Goal: Task Accomplishment & Management: Manage account settings

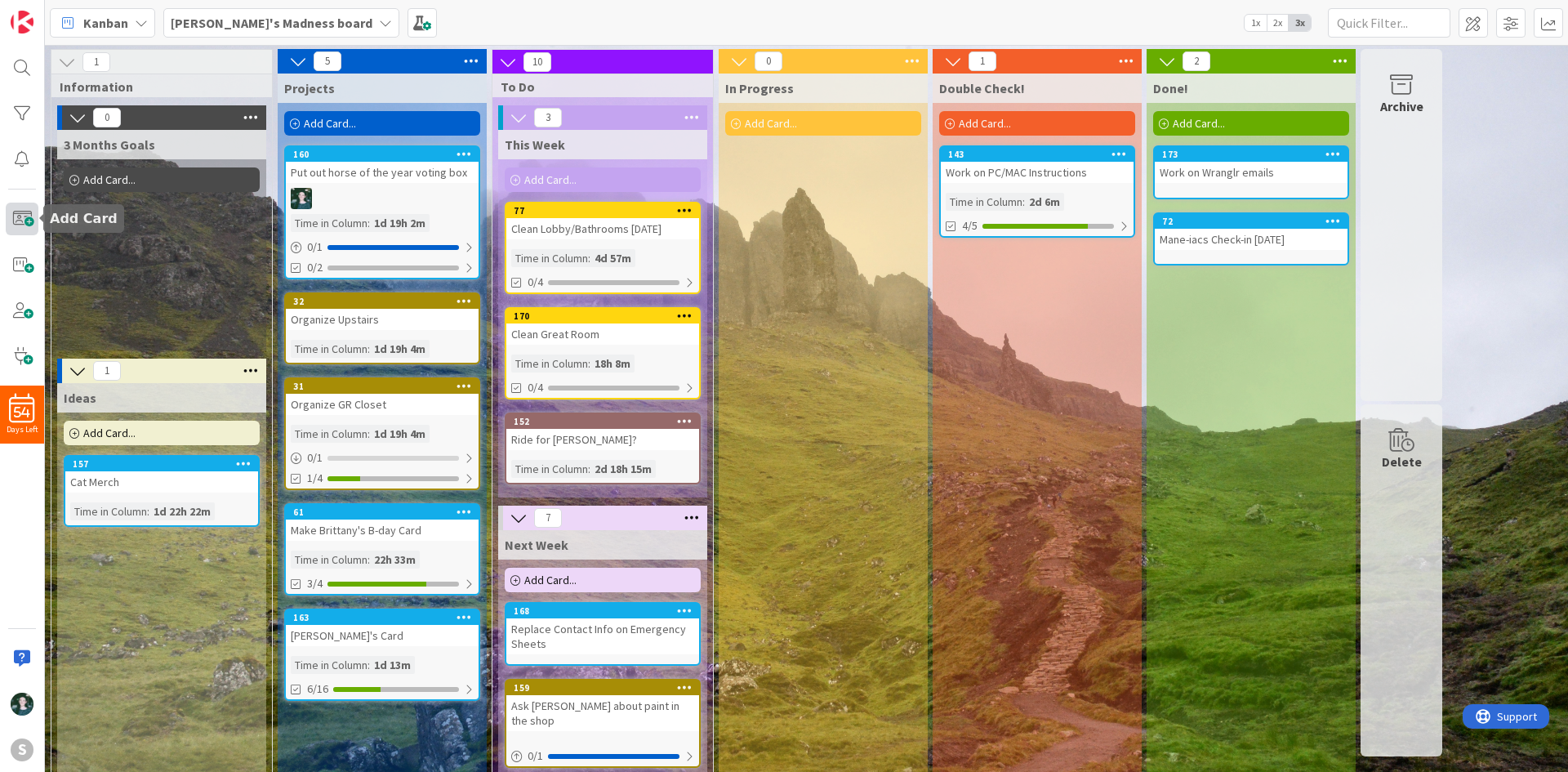
click at [19, 223] on span at bounding box center [22, 218] width 32 height 32
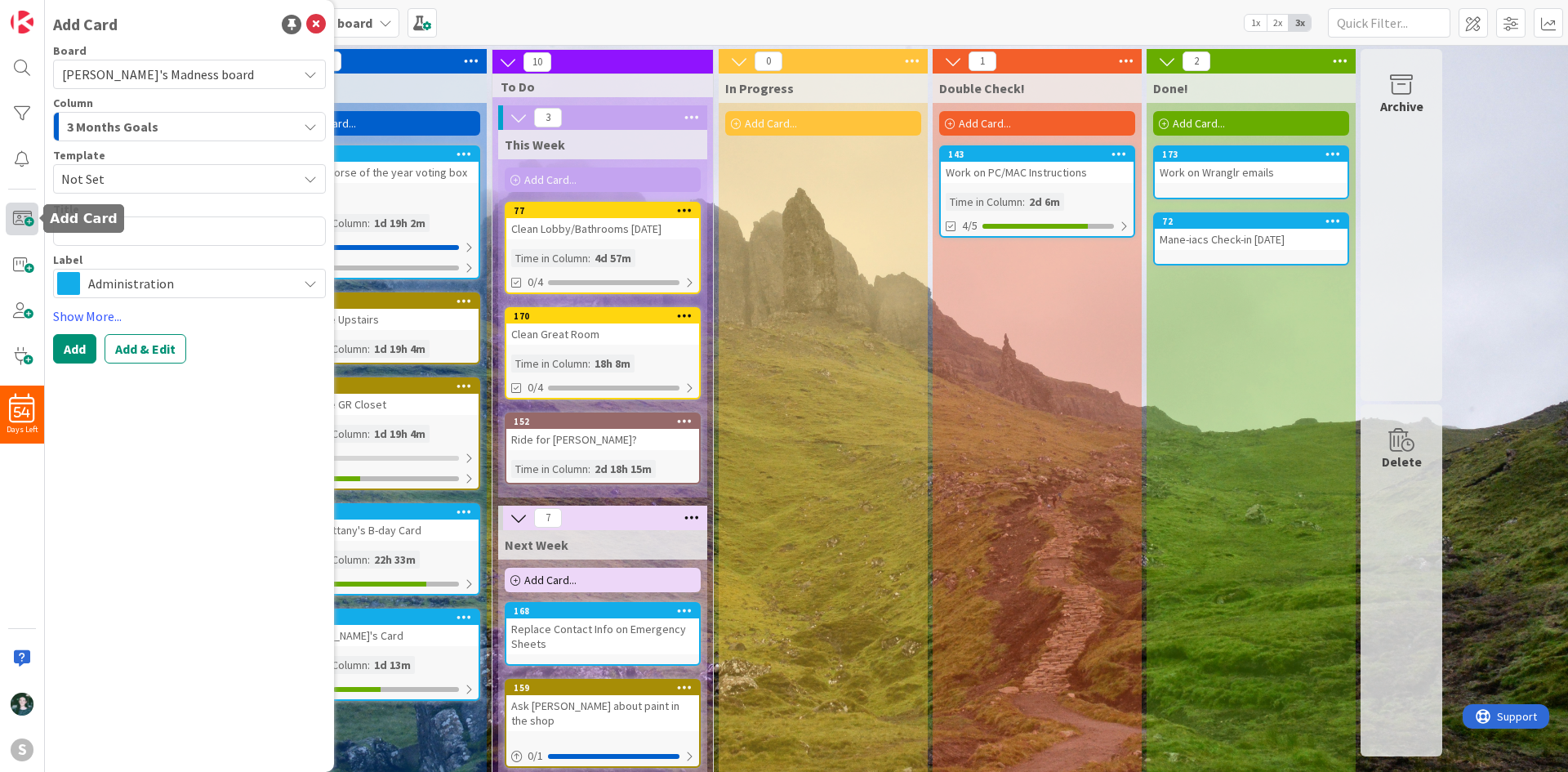
type textarea "x"
type textarea "F"
type textarea "x"
type textarea "Fi"
type textarea "x"
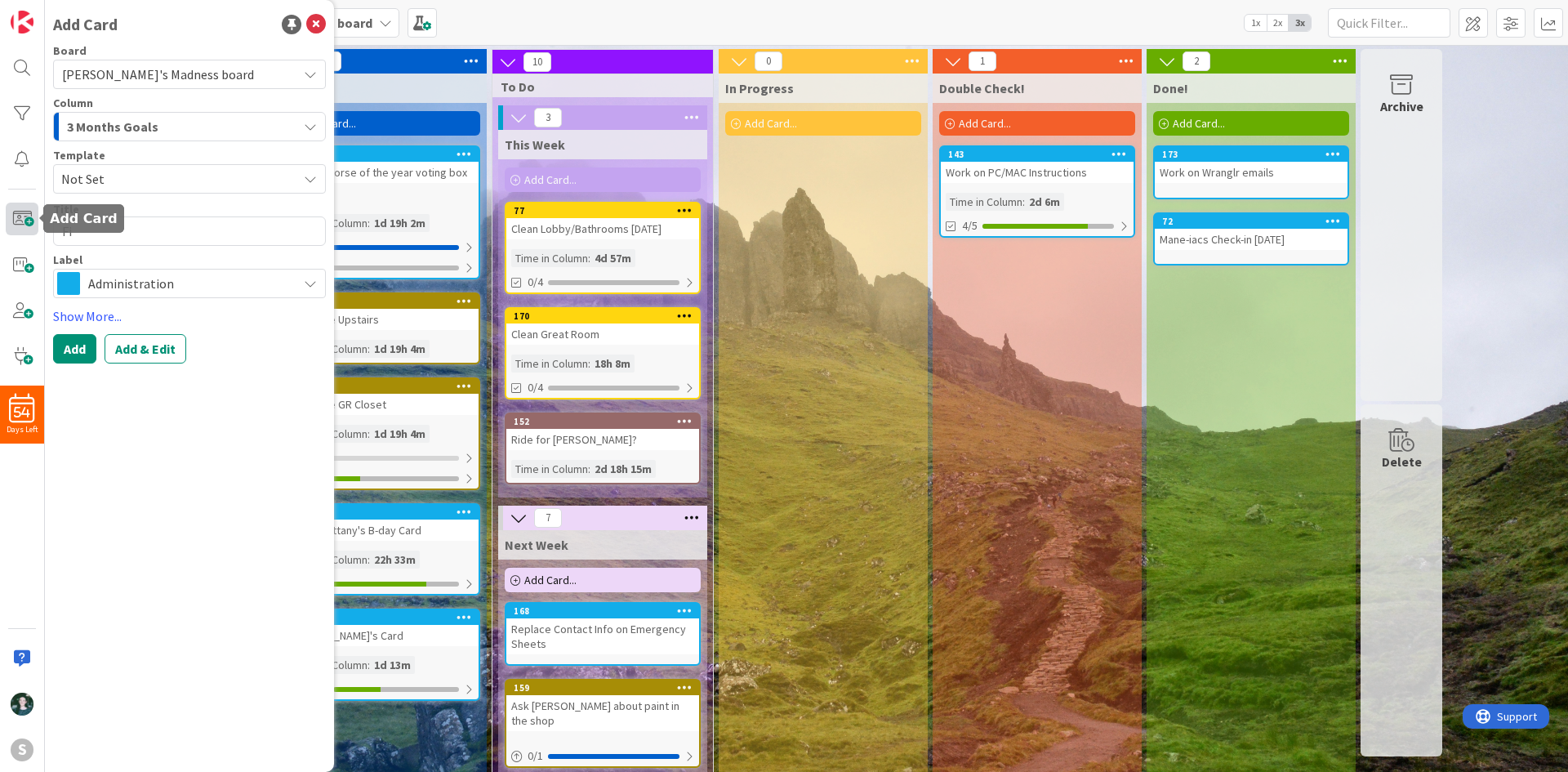
type textarea "Fin"
type textarea "x"
type textarea "Fini"
type textarea "x"
type textarea "Finis"
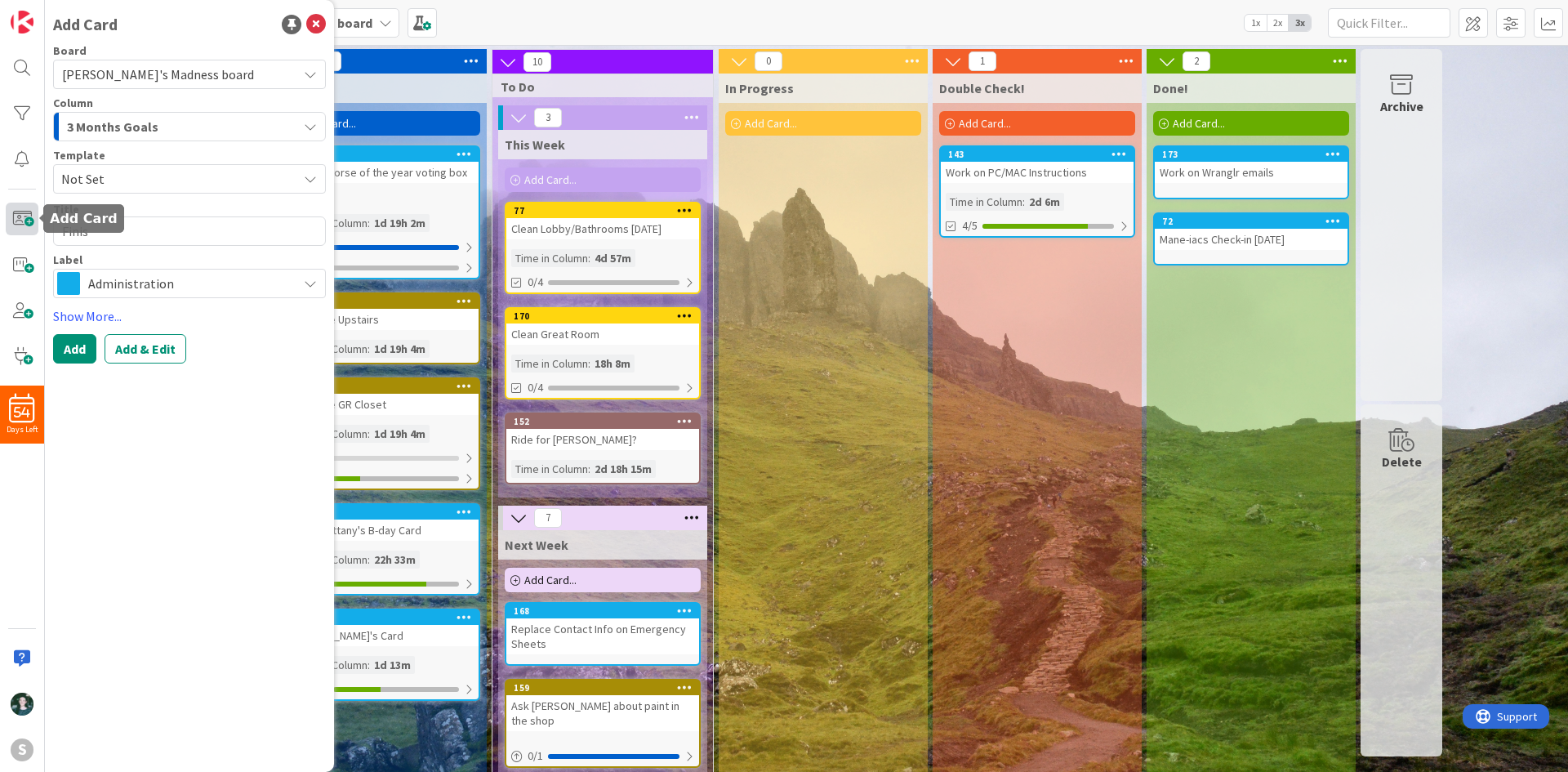
type textarea "x"
type textarea "Finish"
type textarea "x"
type textarea "Finish"
type textarea "x"
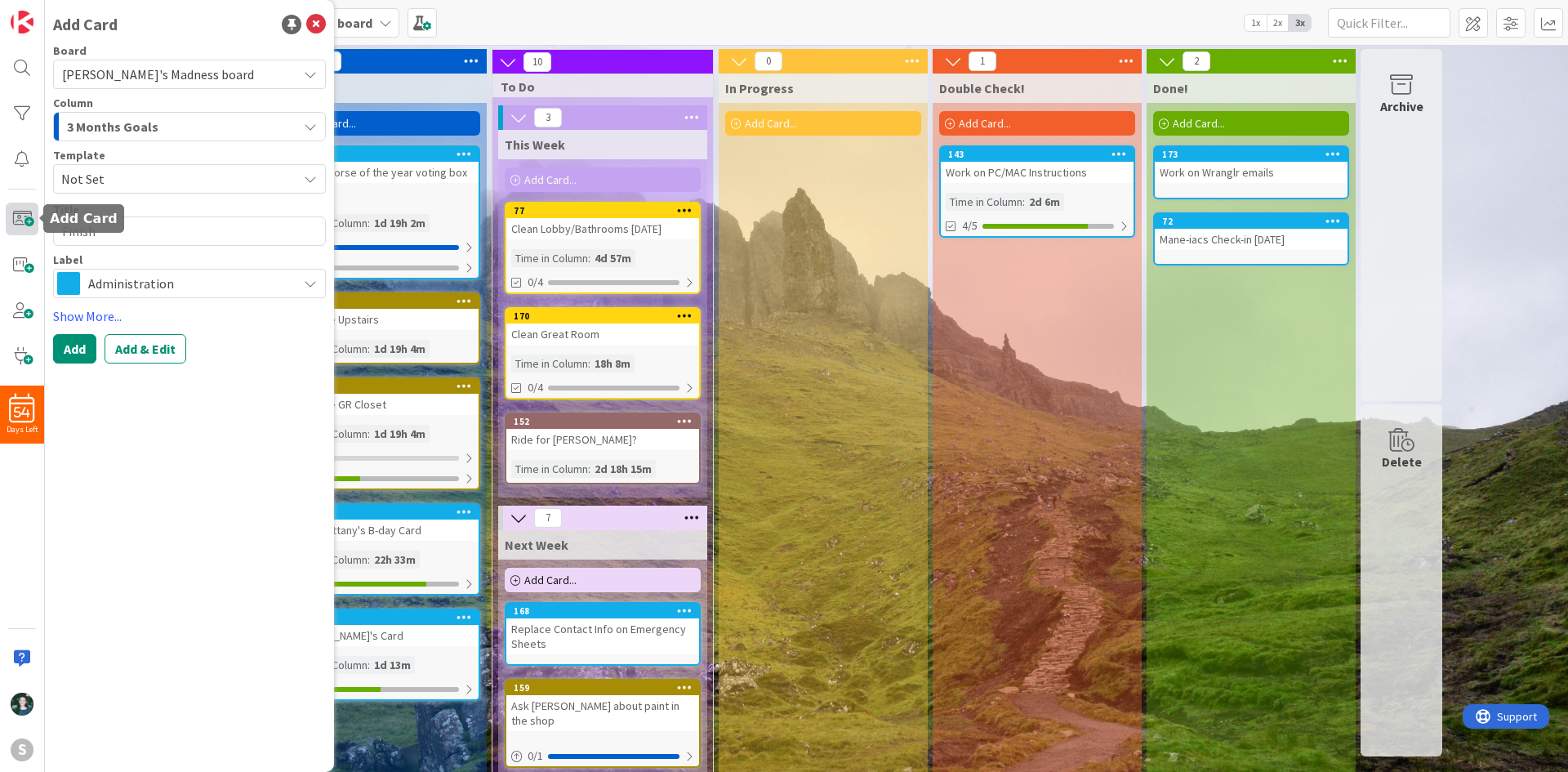
type textarea "Finish l"
type textarea "x"
type textarea "Finish le"
type textarea "x"
type textarea "Finish let"
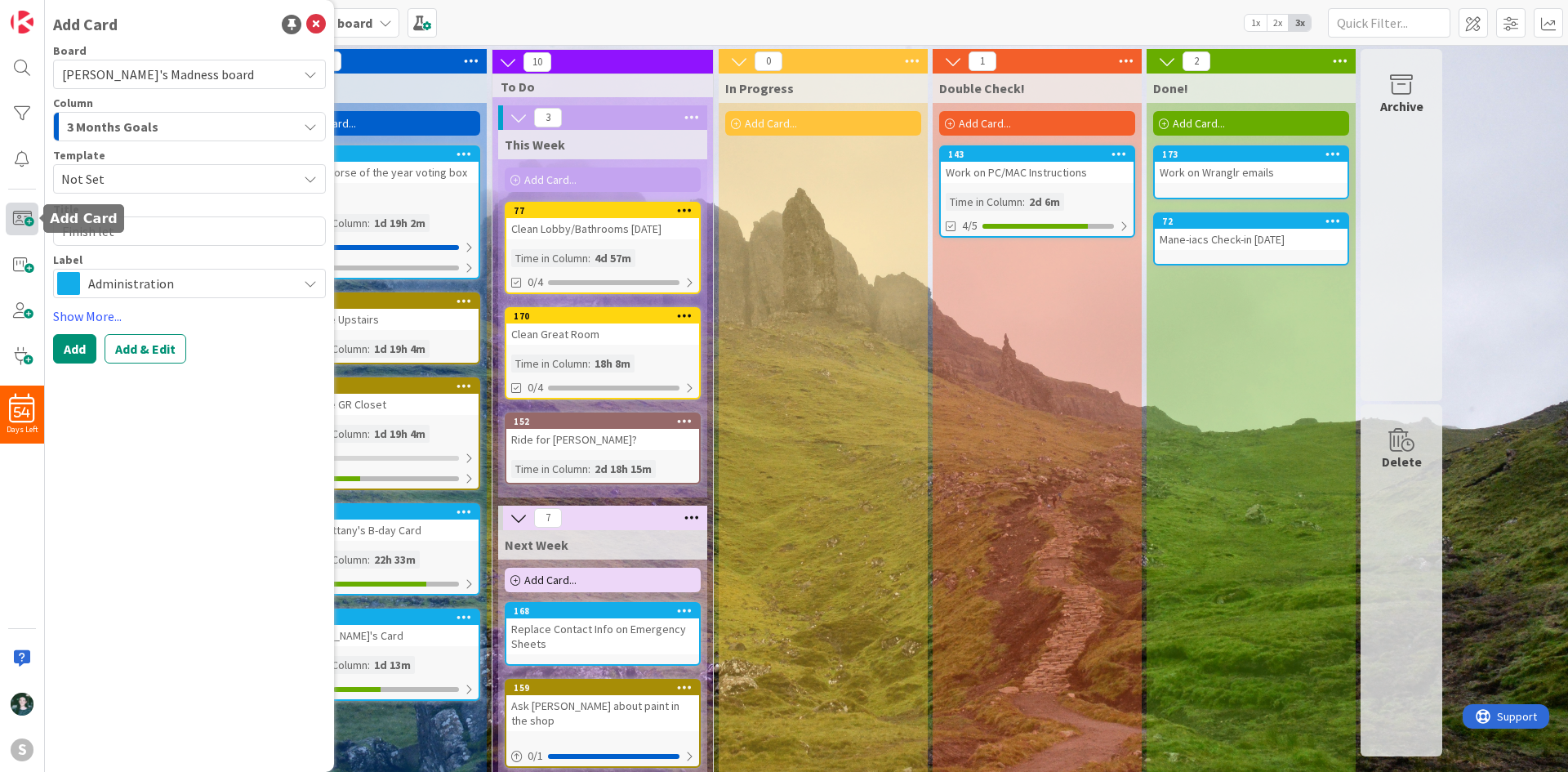
type textarea "x"
type textarea "Finish lett"
type textarea "x"
type textarea "Finish lette"
type textarea "x"
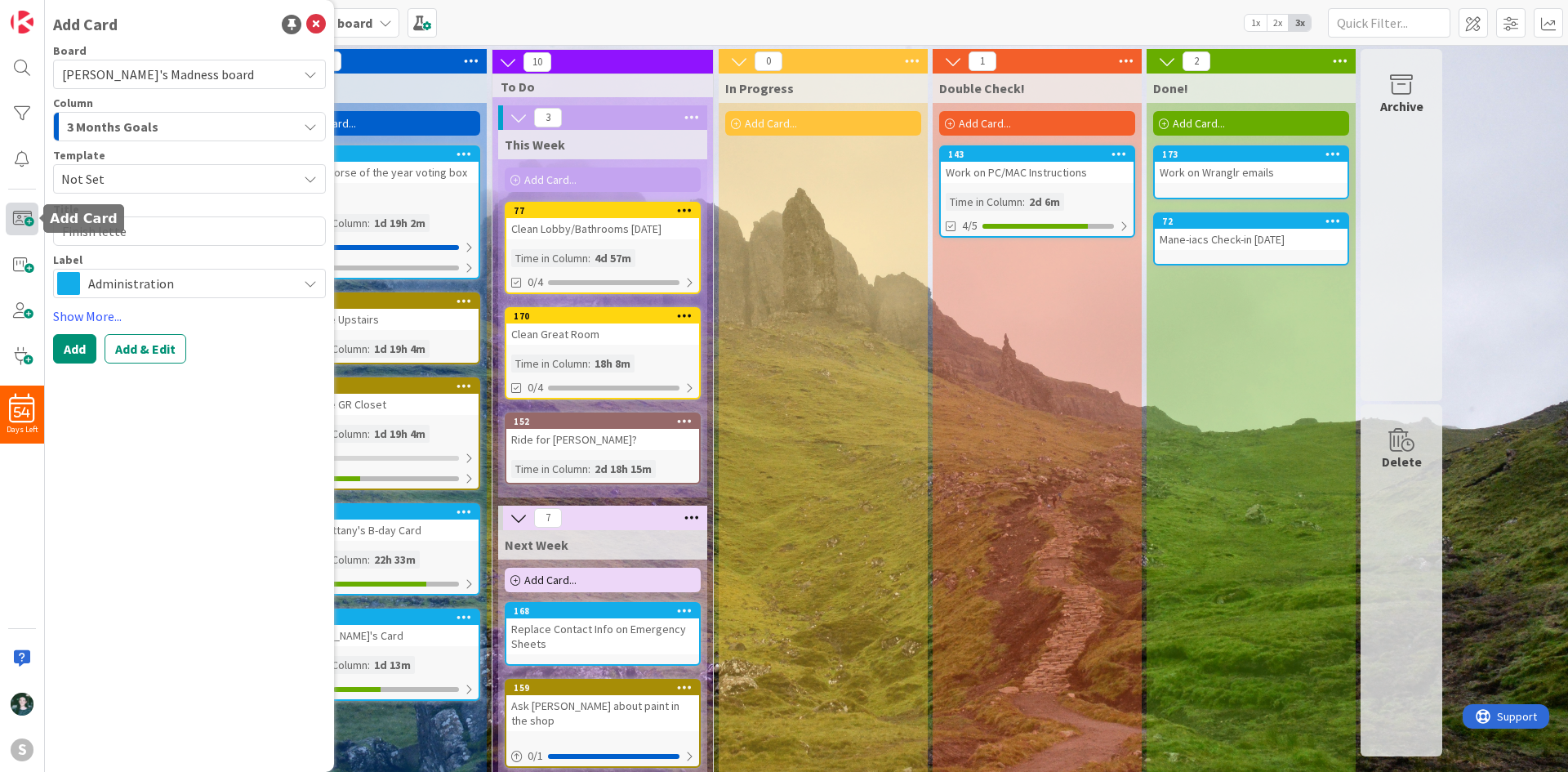
type textarea "Finish letter"
type textarea "x"
type textarea "Finish letters"
click at [114, 138] on div "3 Months Goals" at bounding box center [180, 127] width 235 height 26
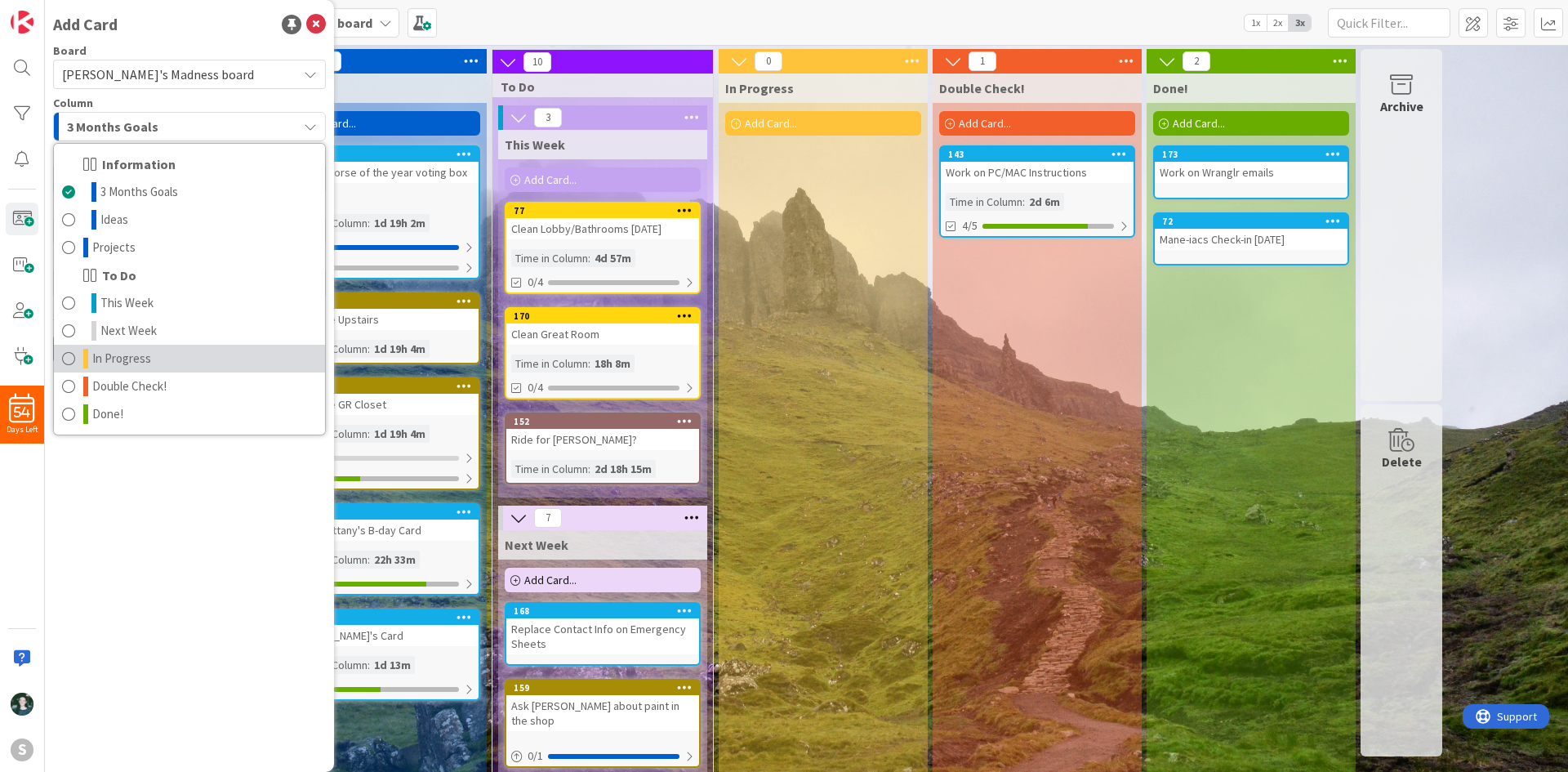
click at [179, 353] on link "In Progress" at bounding box center [189, 358] width 271 height 28
type textarea "x"
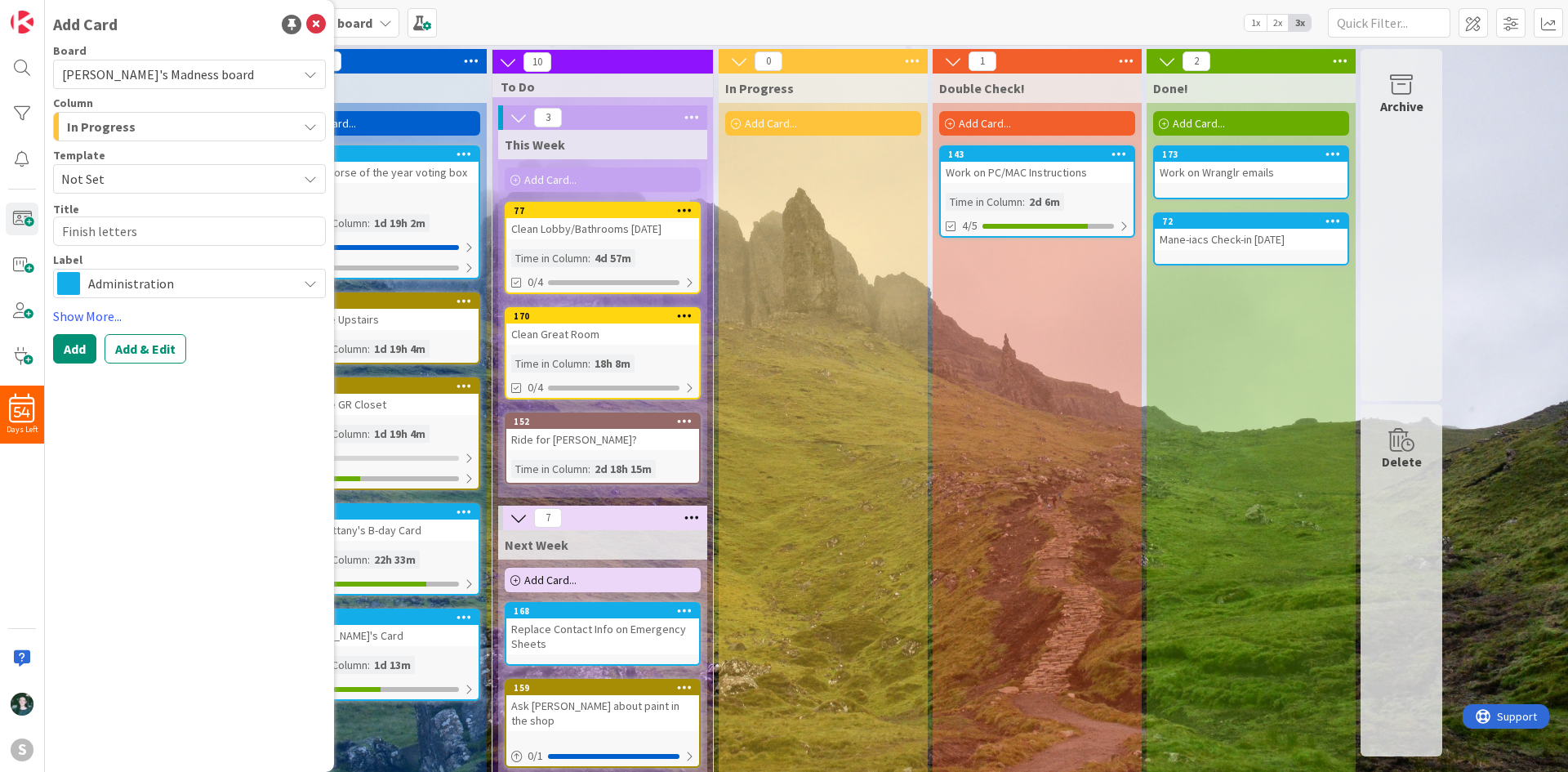
click at [226, 274] on span "Administration" at bounding box center [188, 283] width 201 height 23
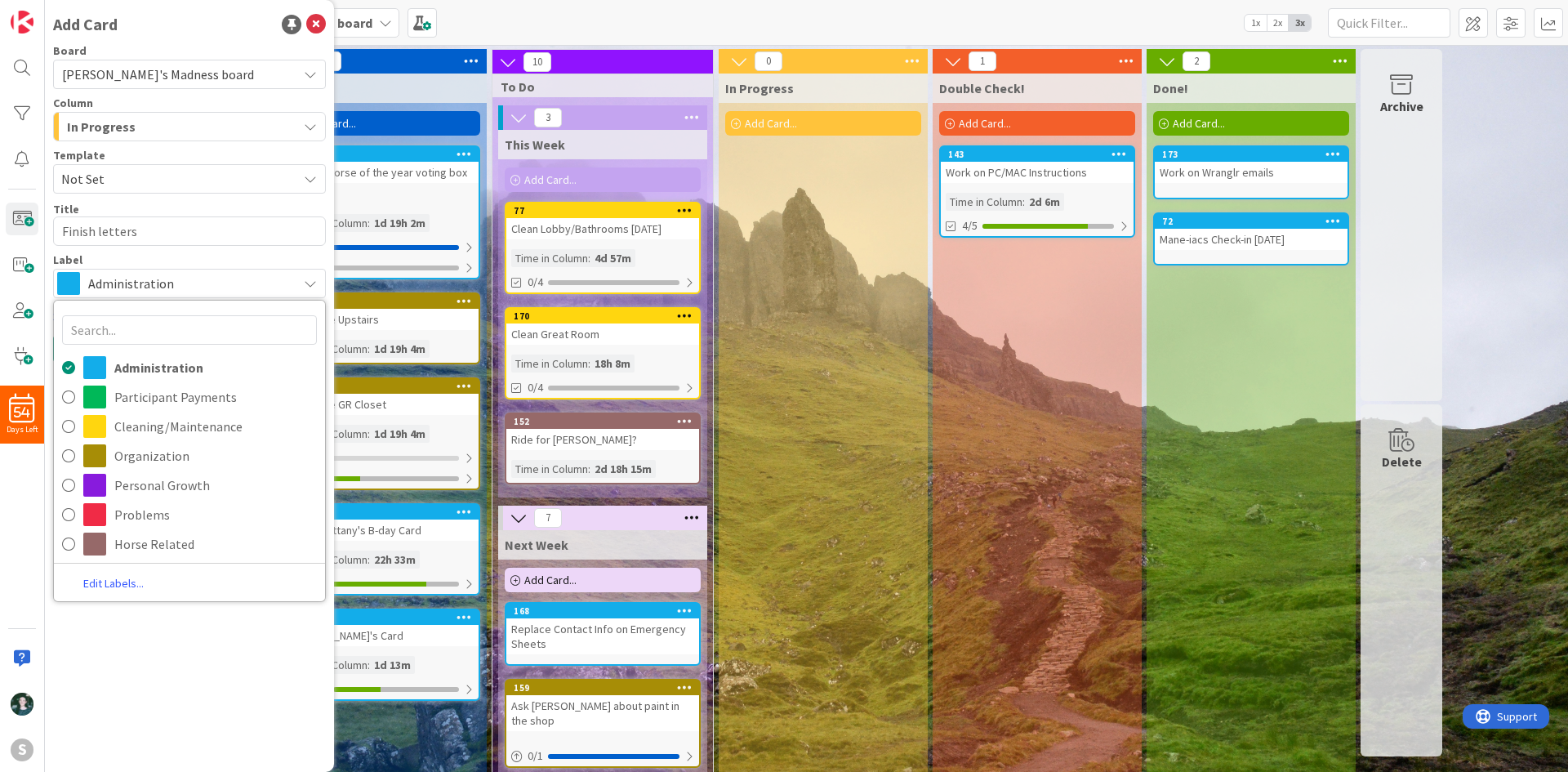
click at [237, 722] on div "Add Card Board [PERSON_NAME]'s Madness board Column In Progress Information 3 M…" at bounding box center [189, 386] width 289 height 772
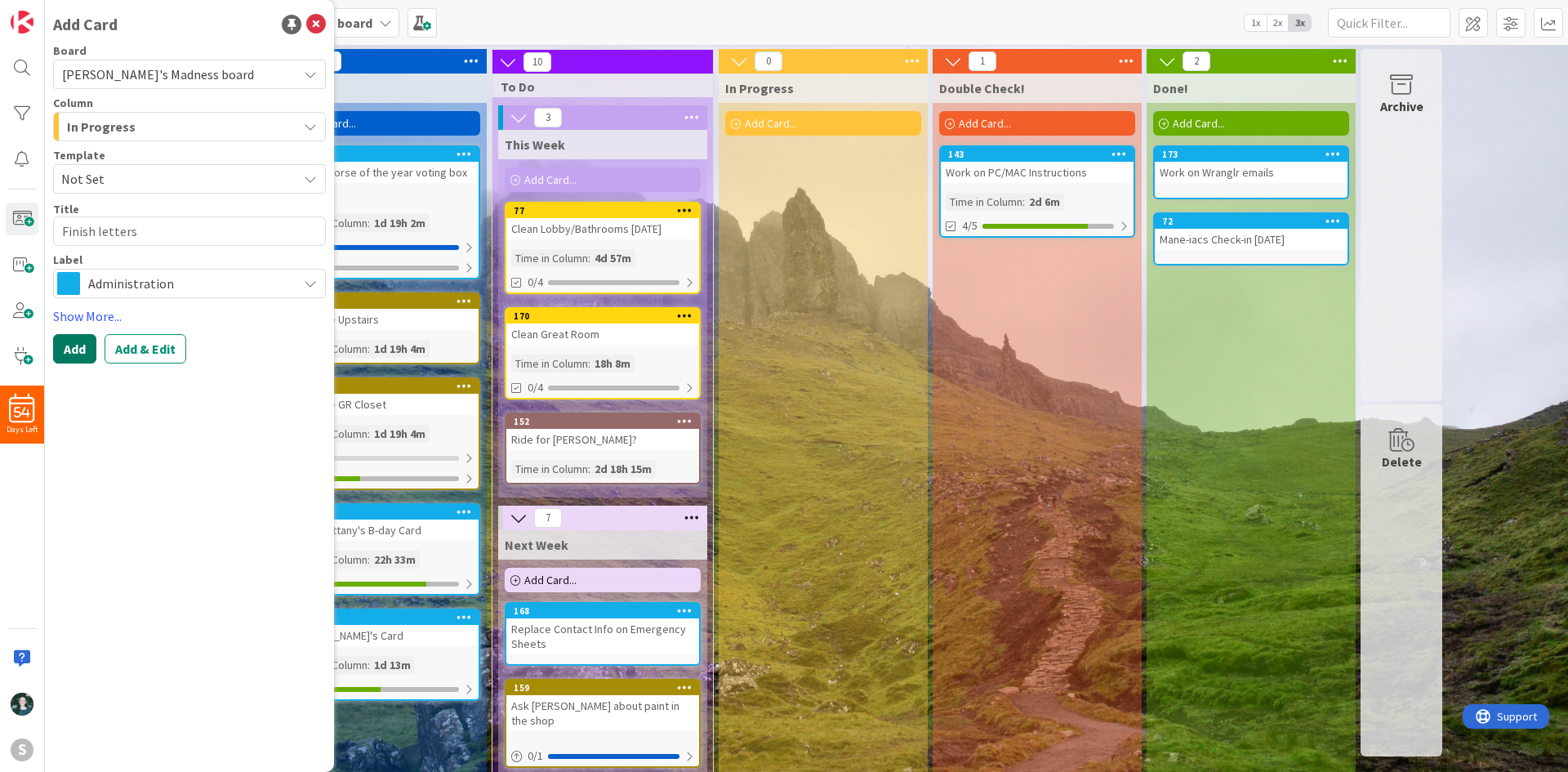
click at [71, 345] on button "Add" at bounding box center [74, 349] width 43 height 30
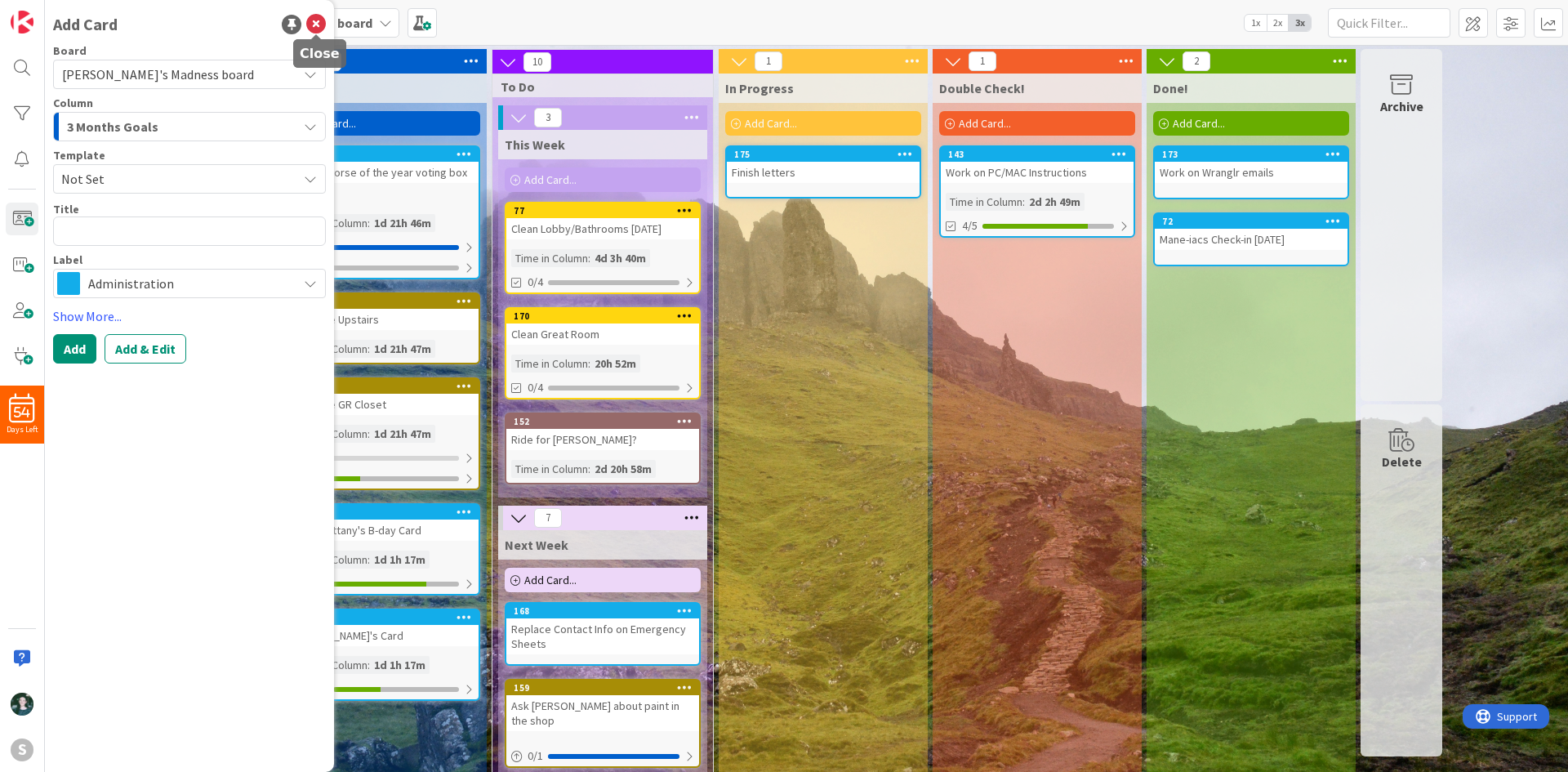
click at [311, 25] on icon at bounding box center [316, 25] width 19 height 19
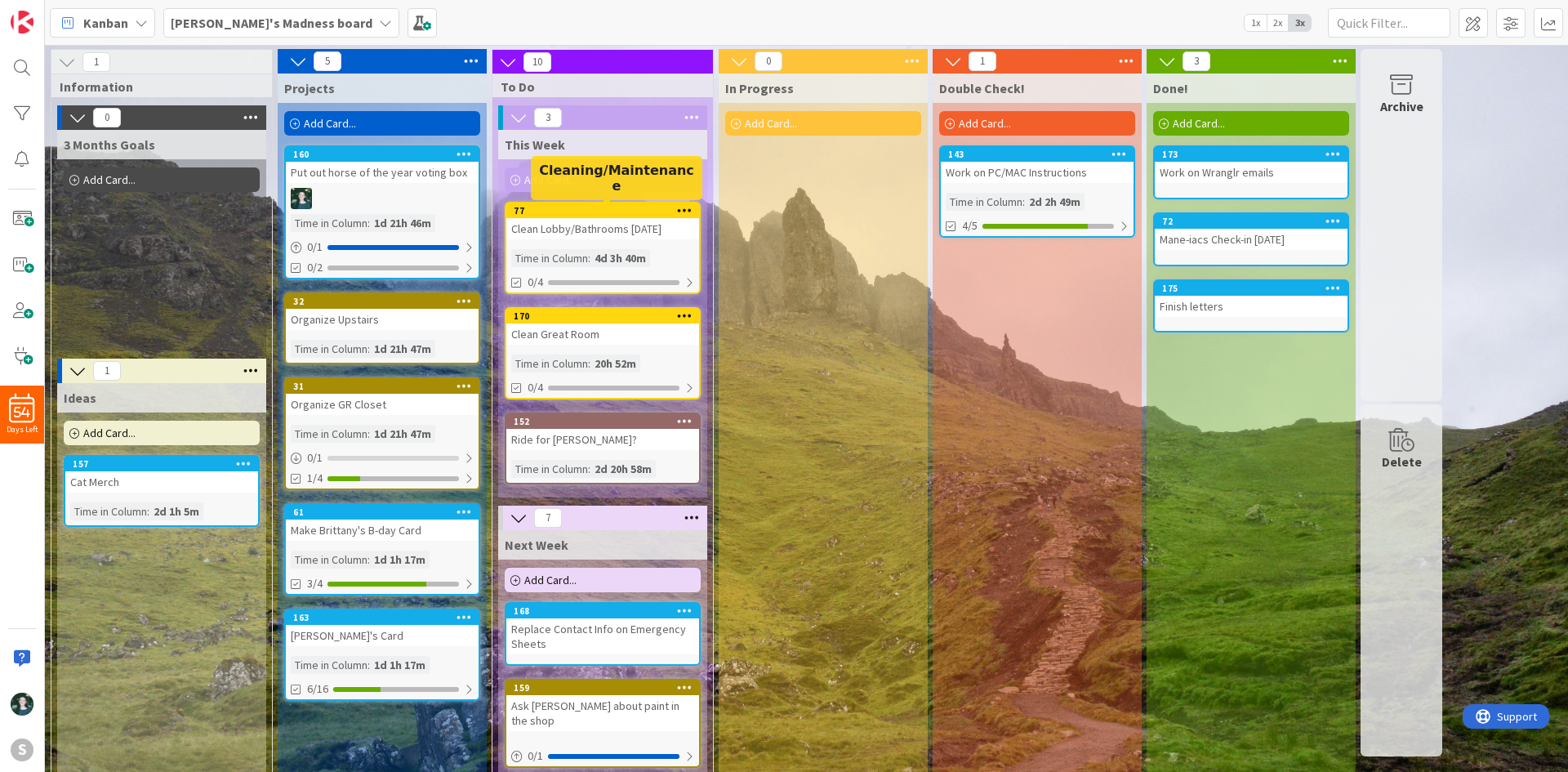
click at [615, 211] on div "77" at bounding box center [606, 210] width 186 height 11
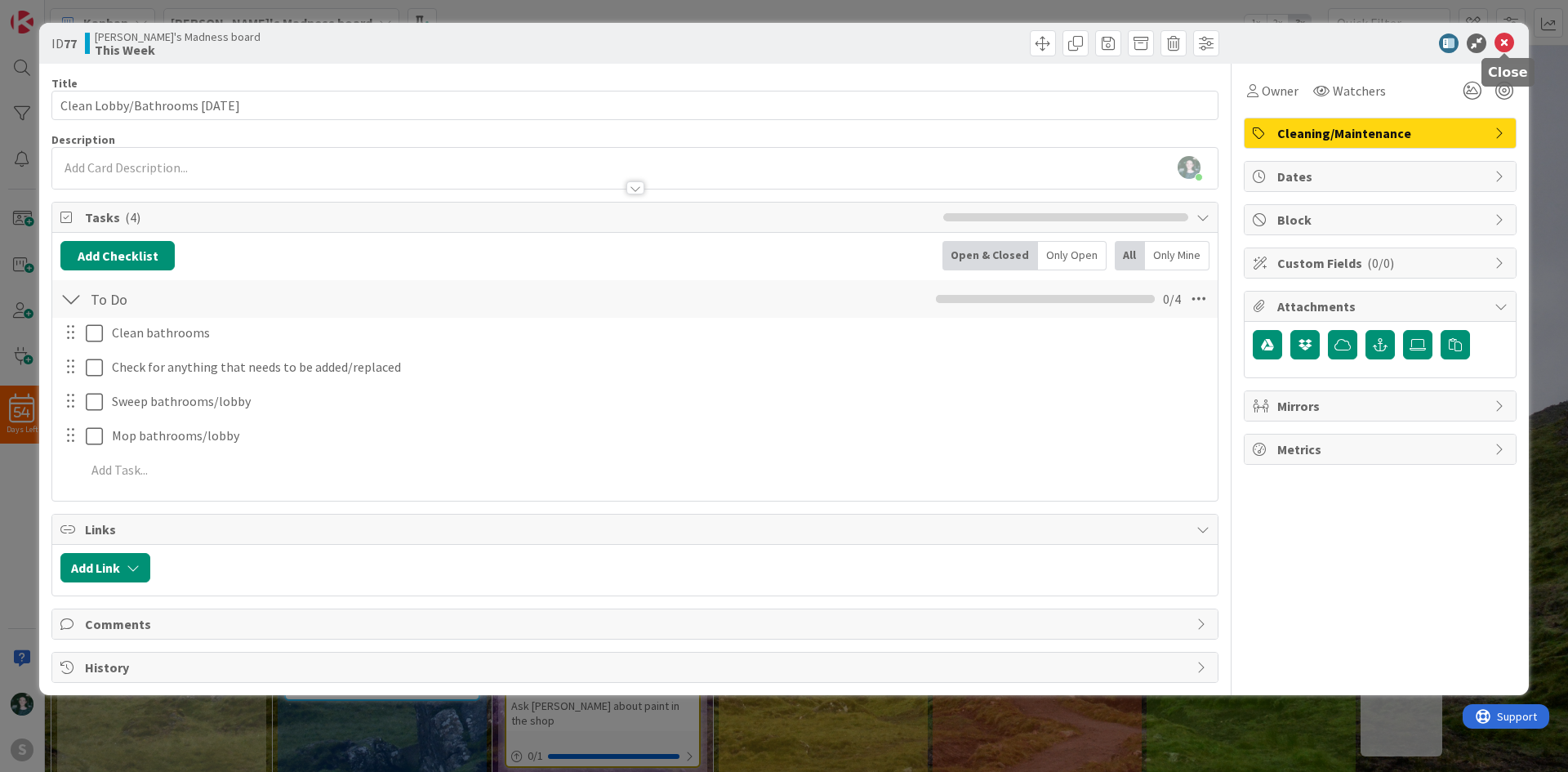
click at [1498, 39] on icon at bounding box center [1504, 43] width 19 height 19
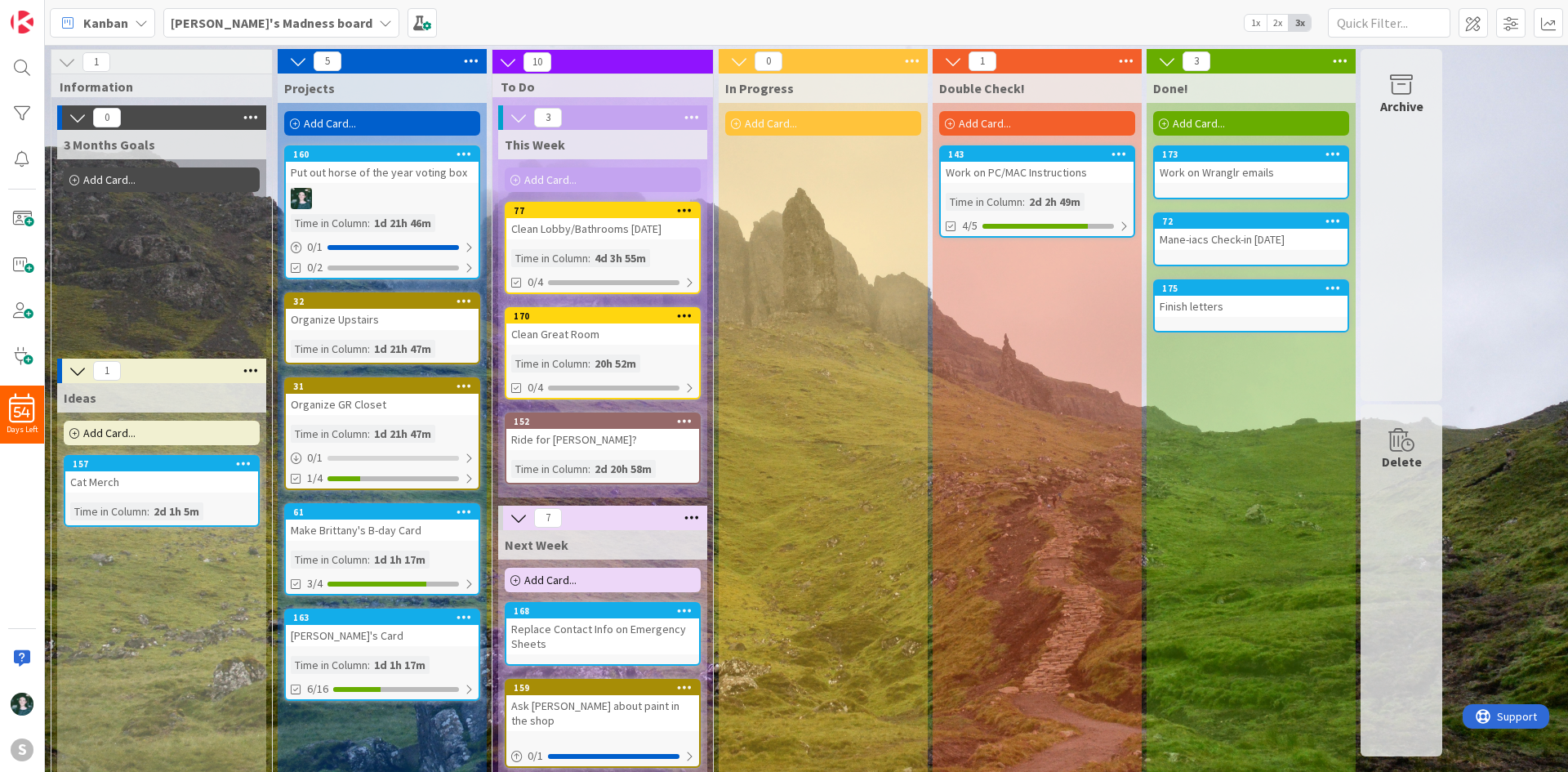
click at [279, 10] on div "[PERSON_NAME]'s Madness board" at bounding box center [280, 23] width 236 height 30
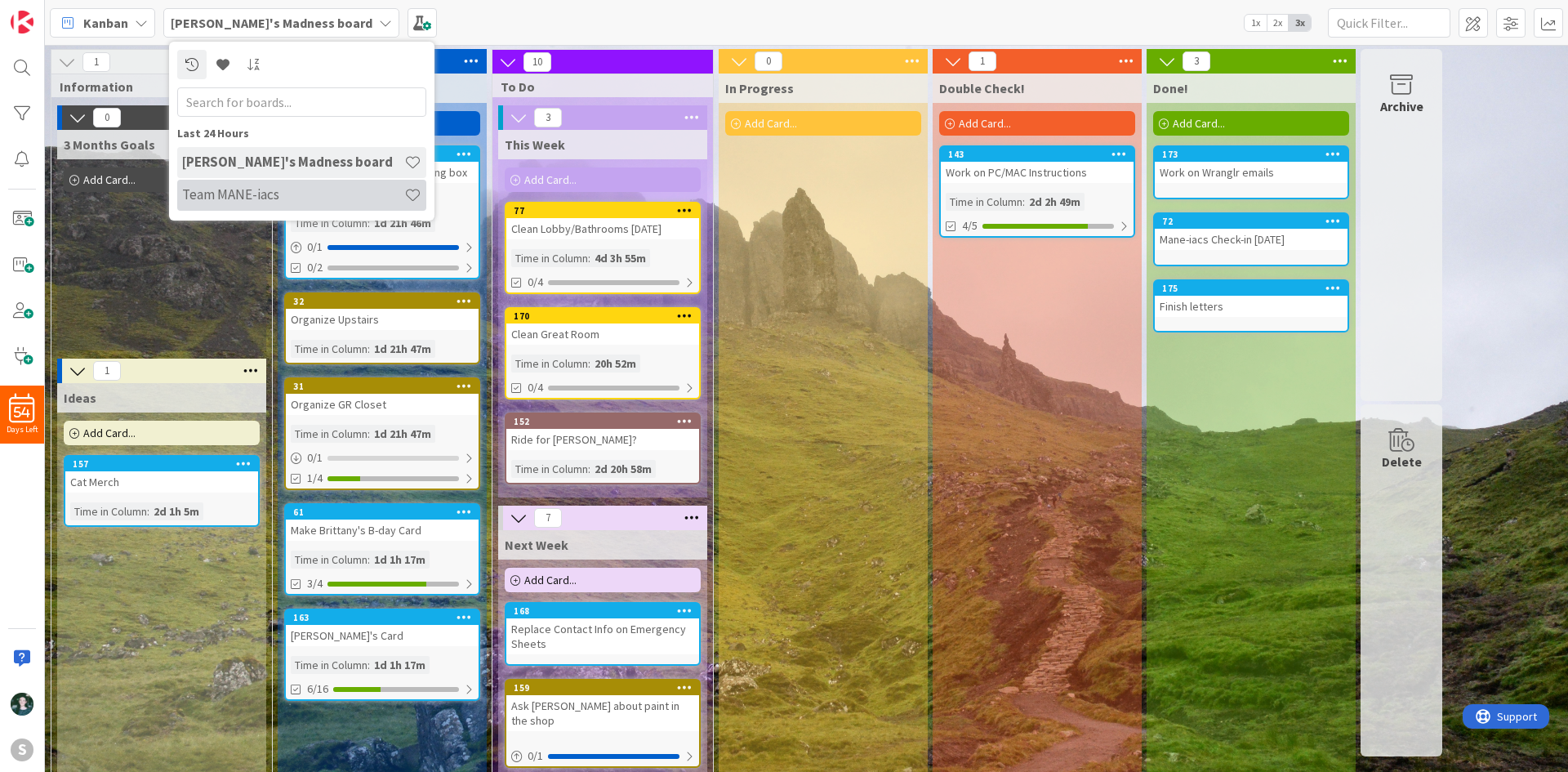
click at [300, 193] on h4 "Team MANE-iacs" at bounding box center [293, 195] width 222 height 17
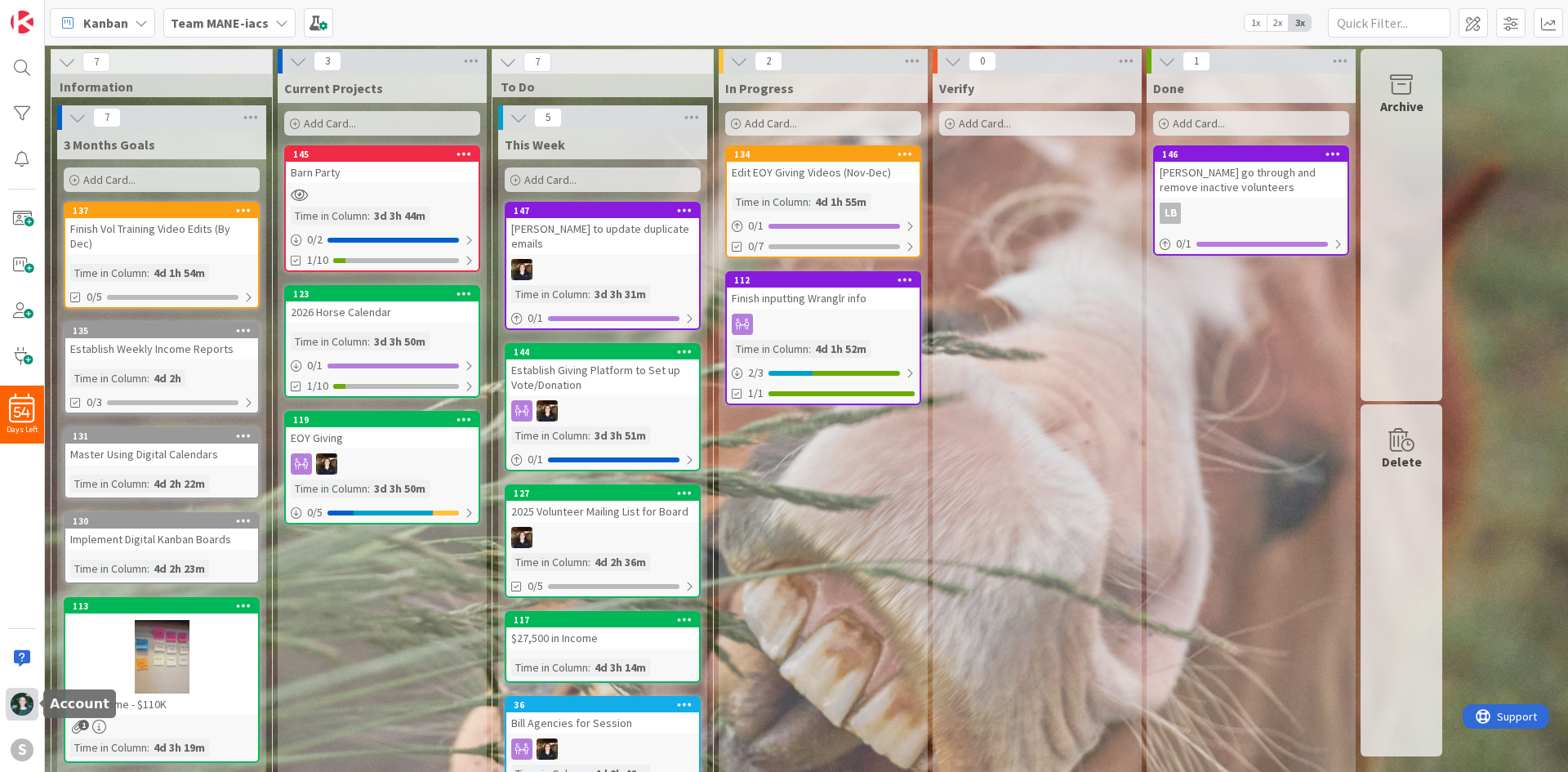
click at [11, 700] on img at bounding box center [22, 704] width 23 height 23
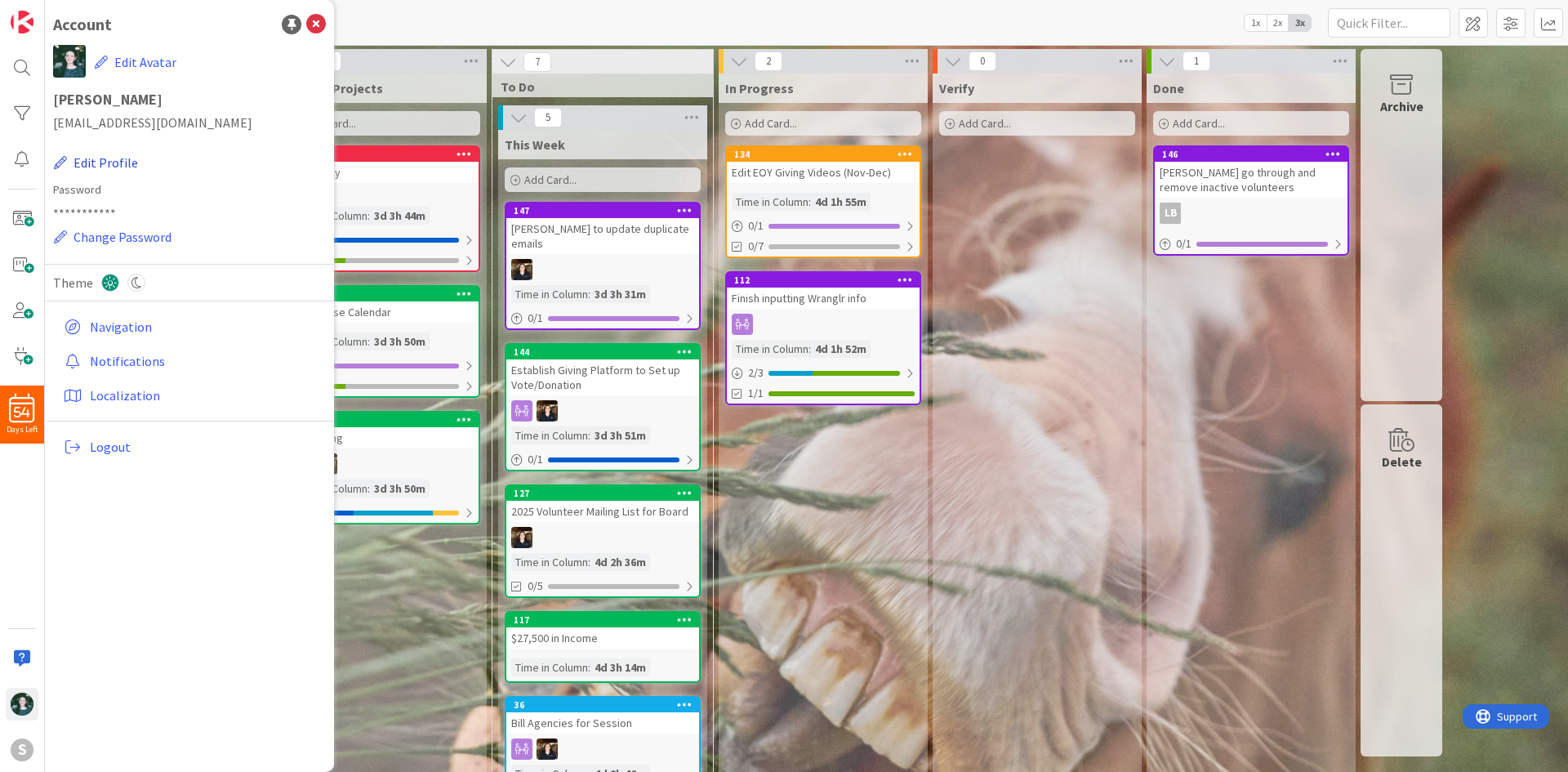
click at [94, 159] on button "Edit Profile" at bounding box center [96, 162] width 86 height 21
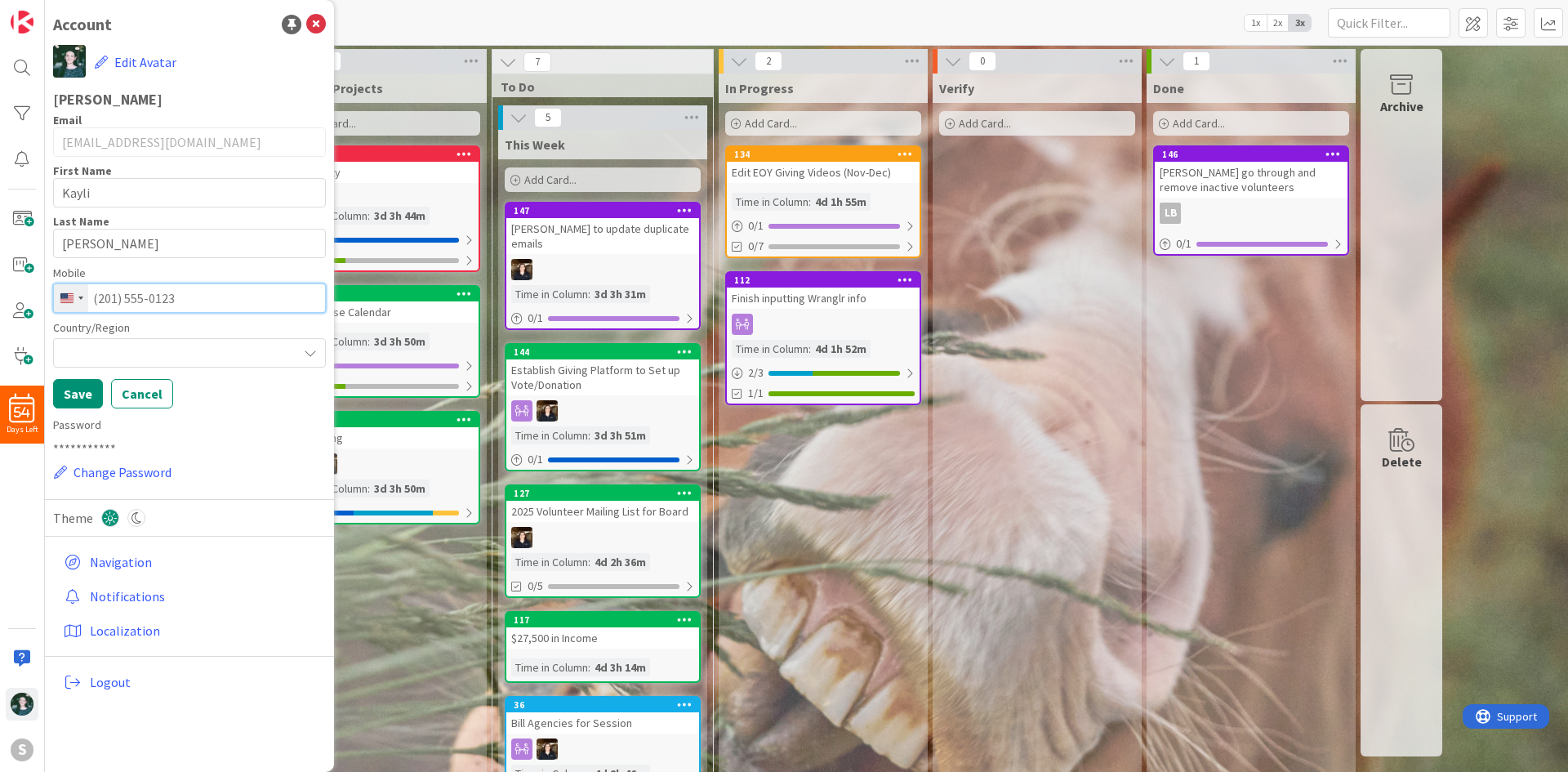
click at [220, 297] on input "tel" at bounding box center [189, 298] width 272 height 30
drag, startPoint x: 170, startPoint y: 297, endPoint x: 158, endPoint y: 297, distance: 12.0
click at [169, 297] on input "tel" at bounding box center [189, 298] width 272 height 30
click at [127, 300] on input "tel" at bounding box center [189, 298] width 272 height 30
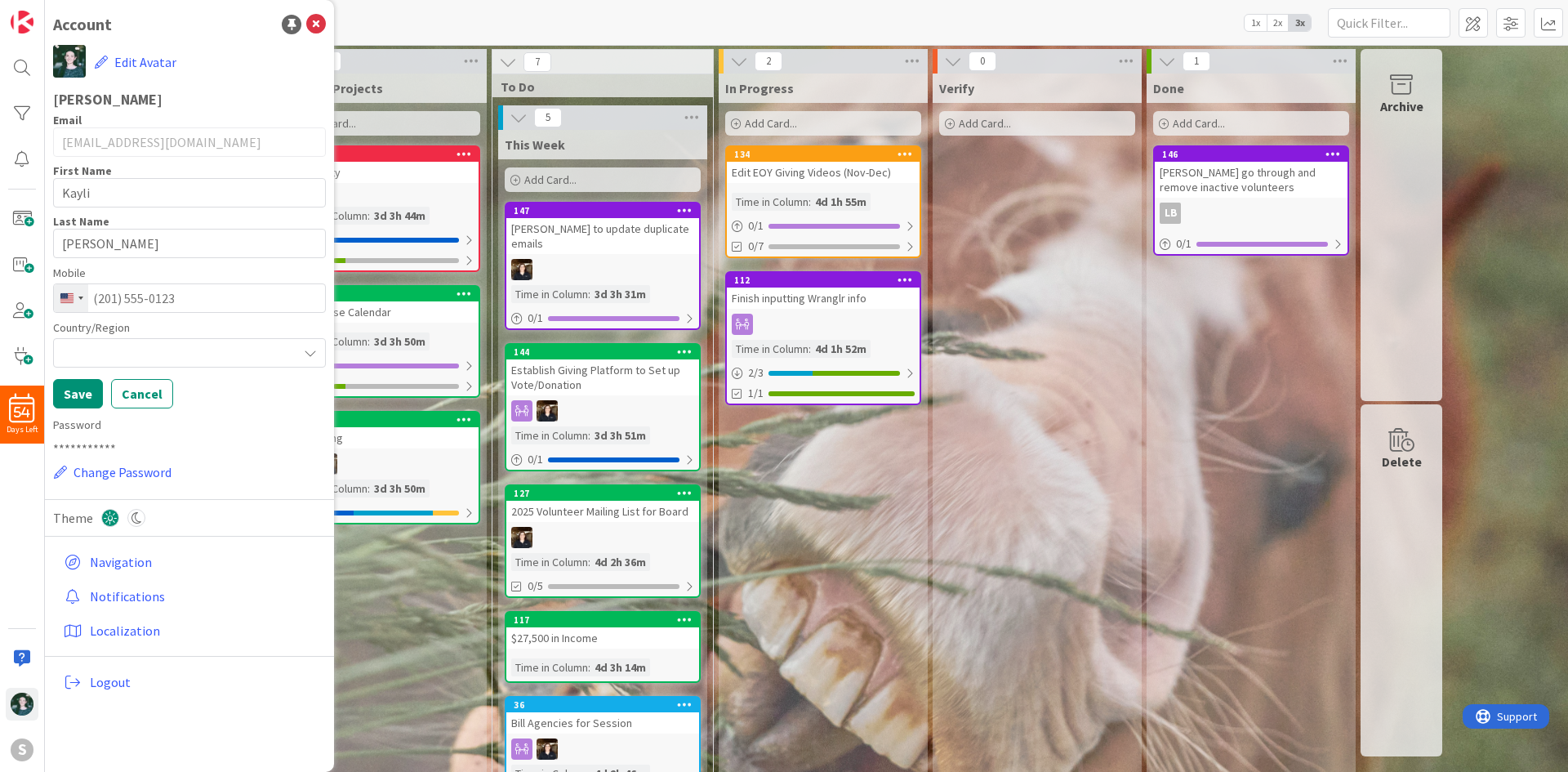
click at [185, 350] on div at bounding box center [189, 353] width 272 height 30
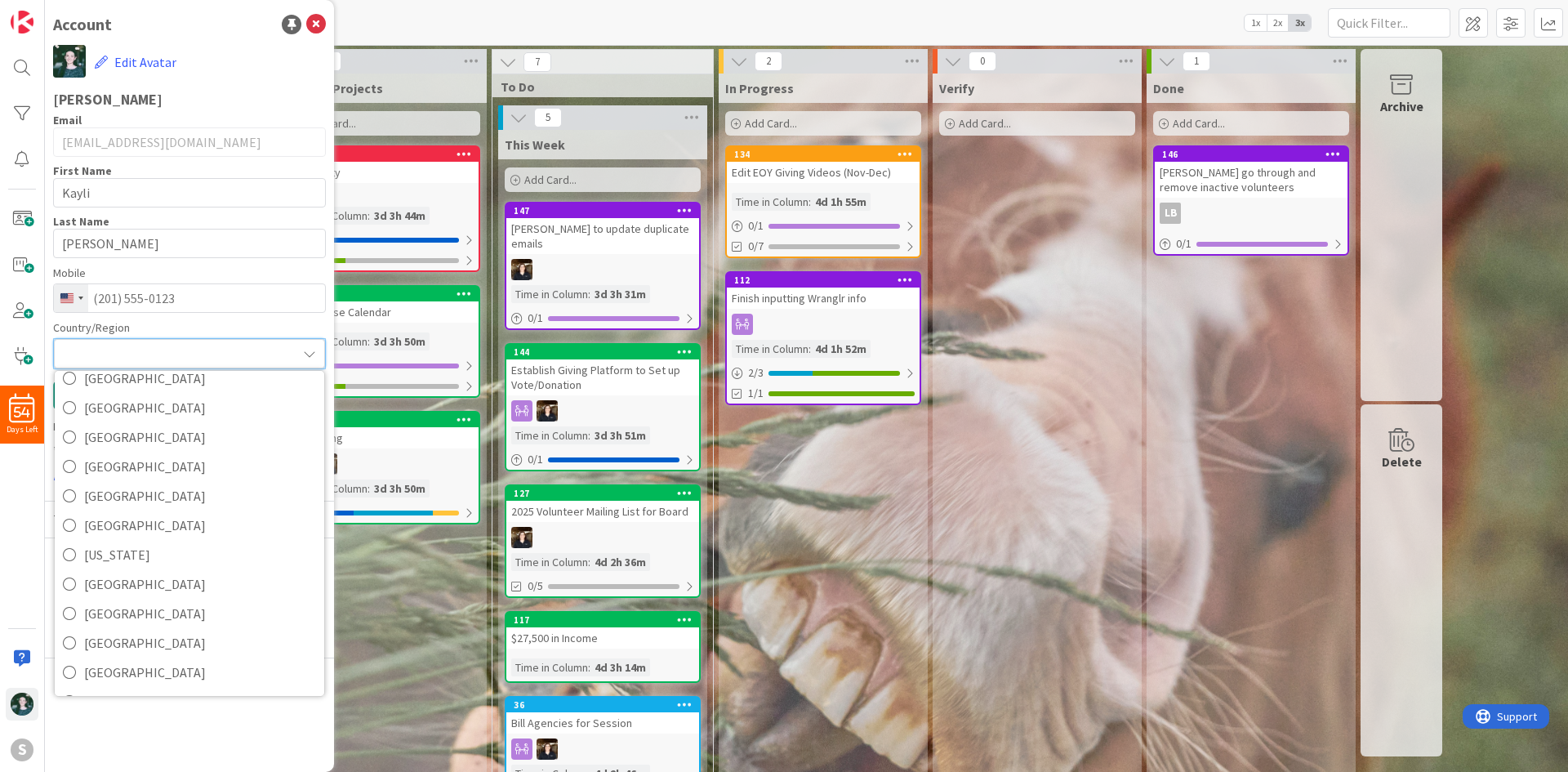
scroll to position [2532, 0]
click at [421, 648] on div "Current Projects Add Card... 145 Barn Party Time in Column : 3d 3h 44m 0 / 2 1/…" at bounding box center [382, 655] width 209 height 1162
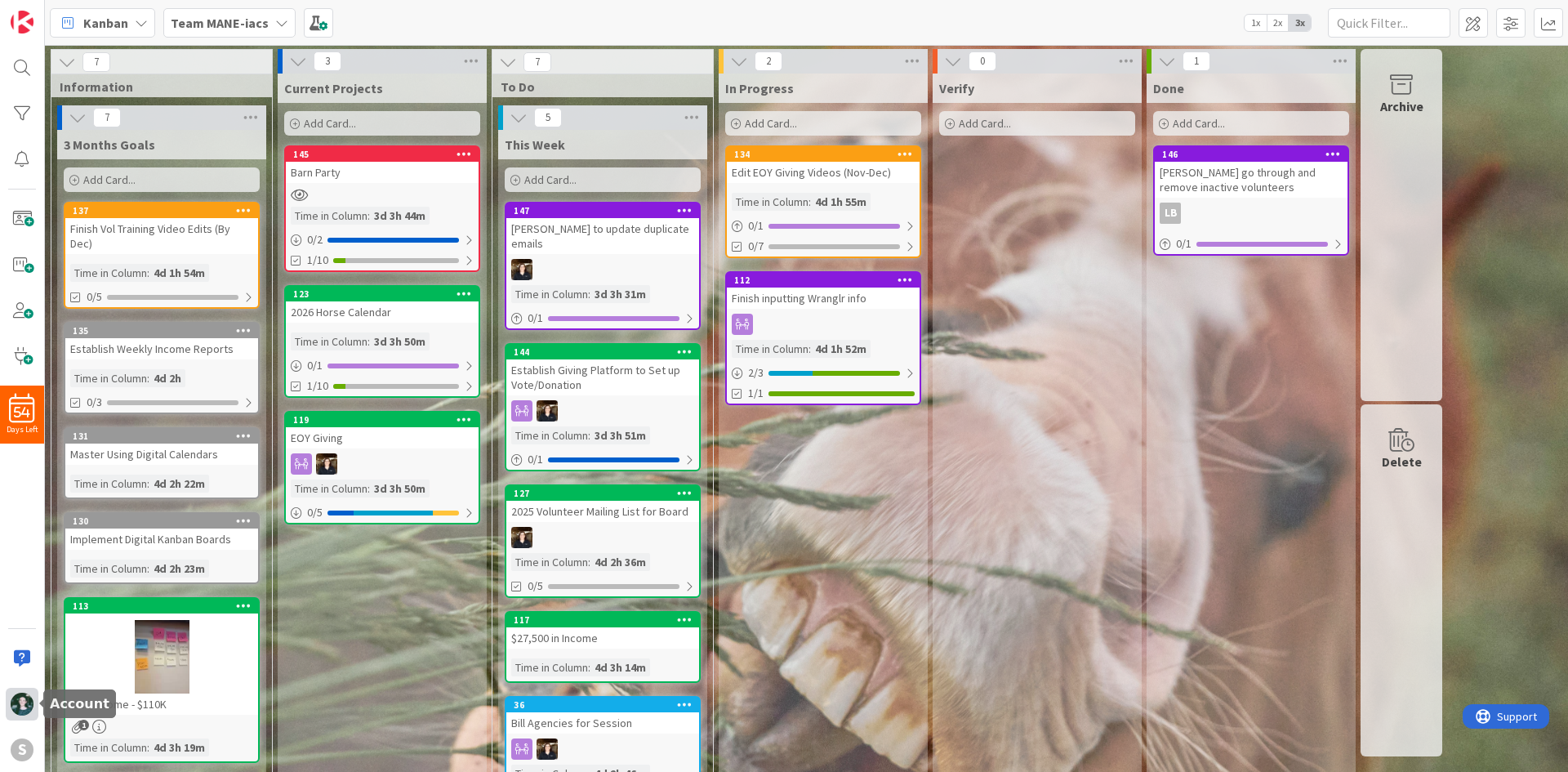
click at [27, 697] on img at bounding box center [22, 704] width 23 height 23
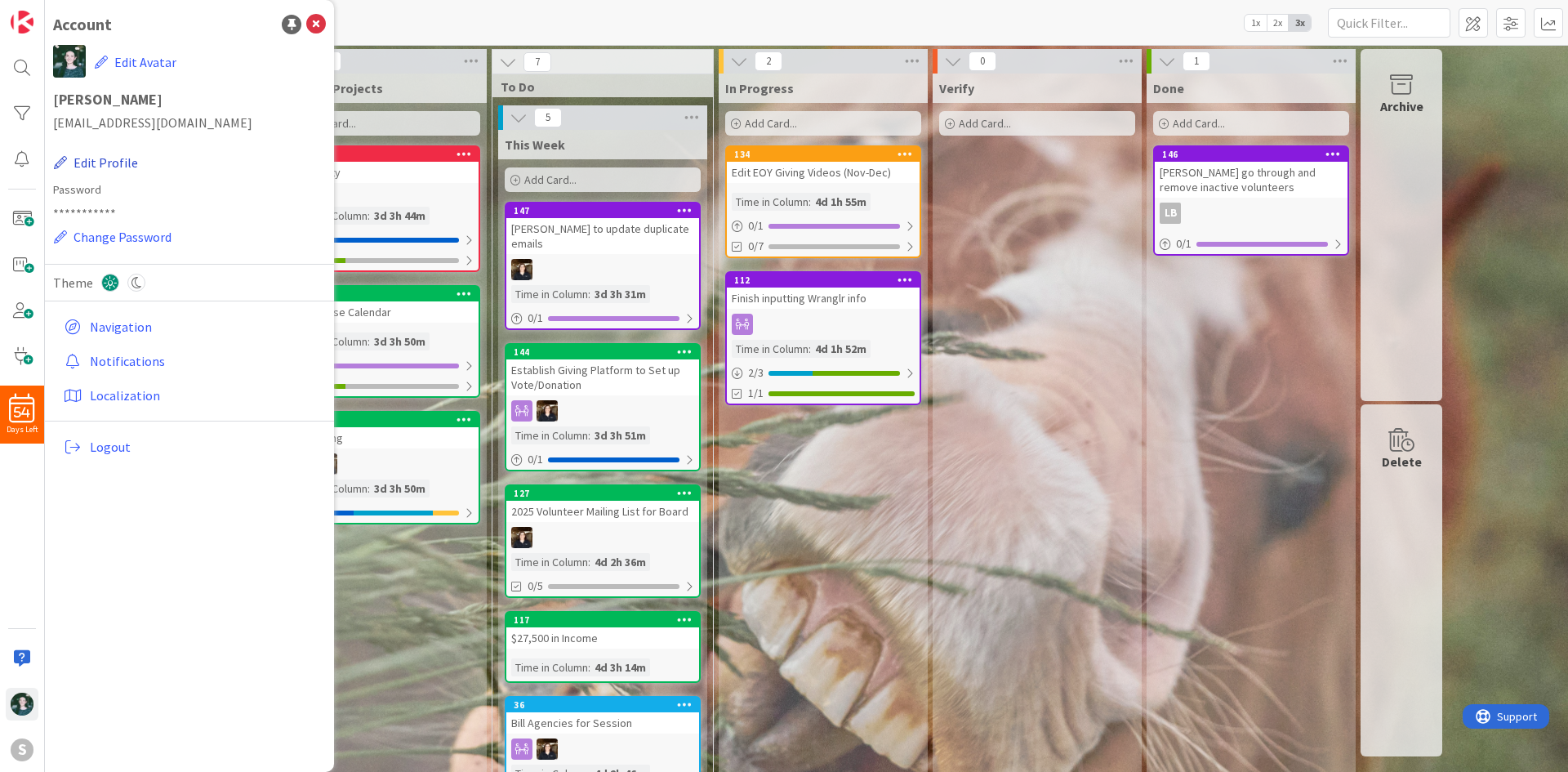
click at [95, 152] on button "Edit Profile" at bounding box center [96, 162] width 86 height 21
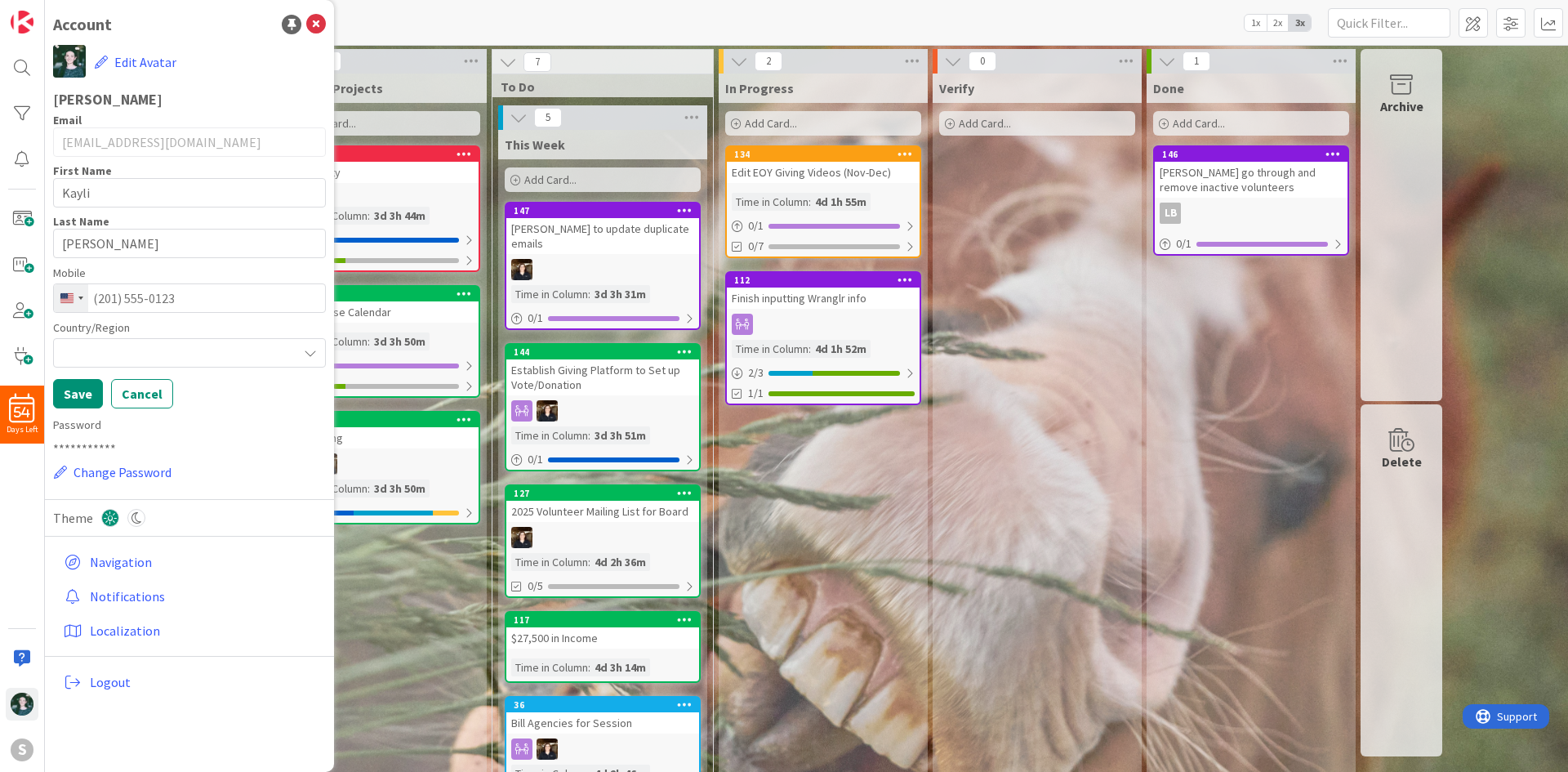
click at [170, 281] on label "Mobile" at bounding box center [189, 273] width 272 height 18
click at [185, 288] on input "tel" at bounding box center [189, 298] width 272 height 30
type input "1"
click at [250, 361] on div at bounding box center [189, 353] width 272 height 30
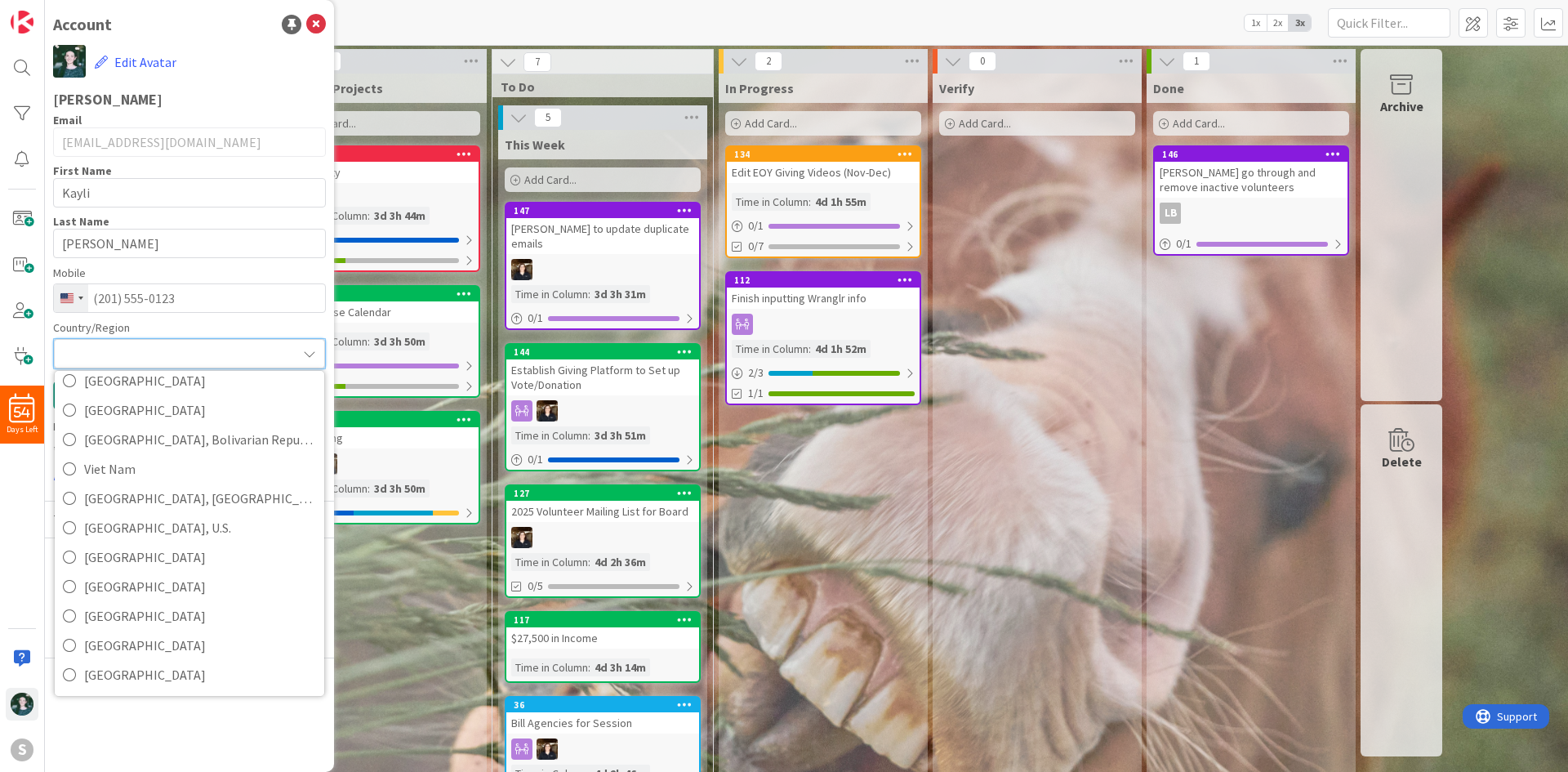
scroll to position [6900, 0]
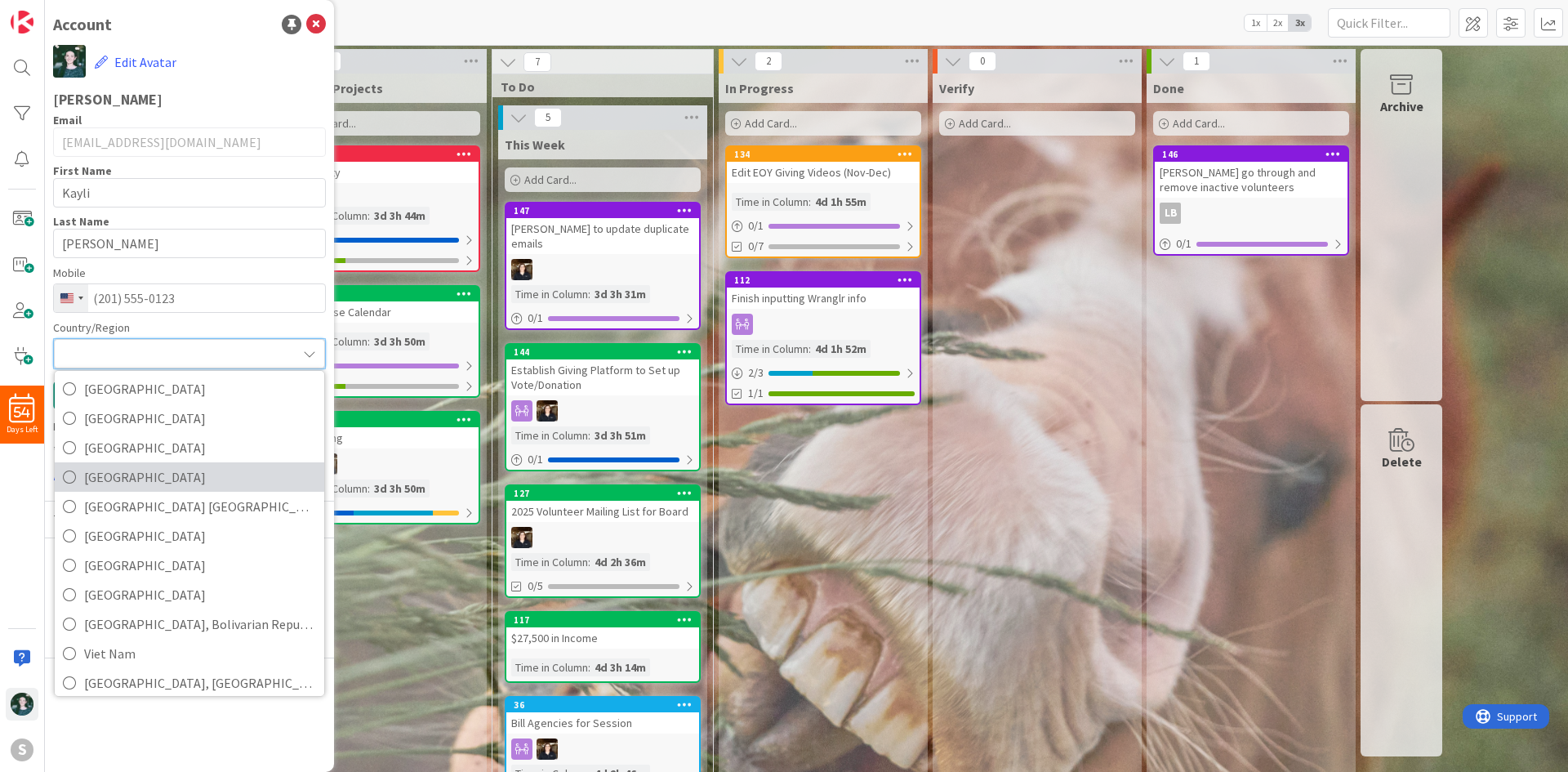
click at [217, 474] on span "[GEOGRAPHIC_DATA]" at bounding box center [200, 477] width 232 height 25
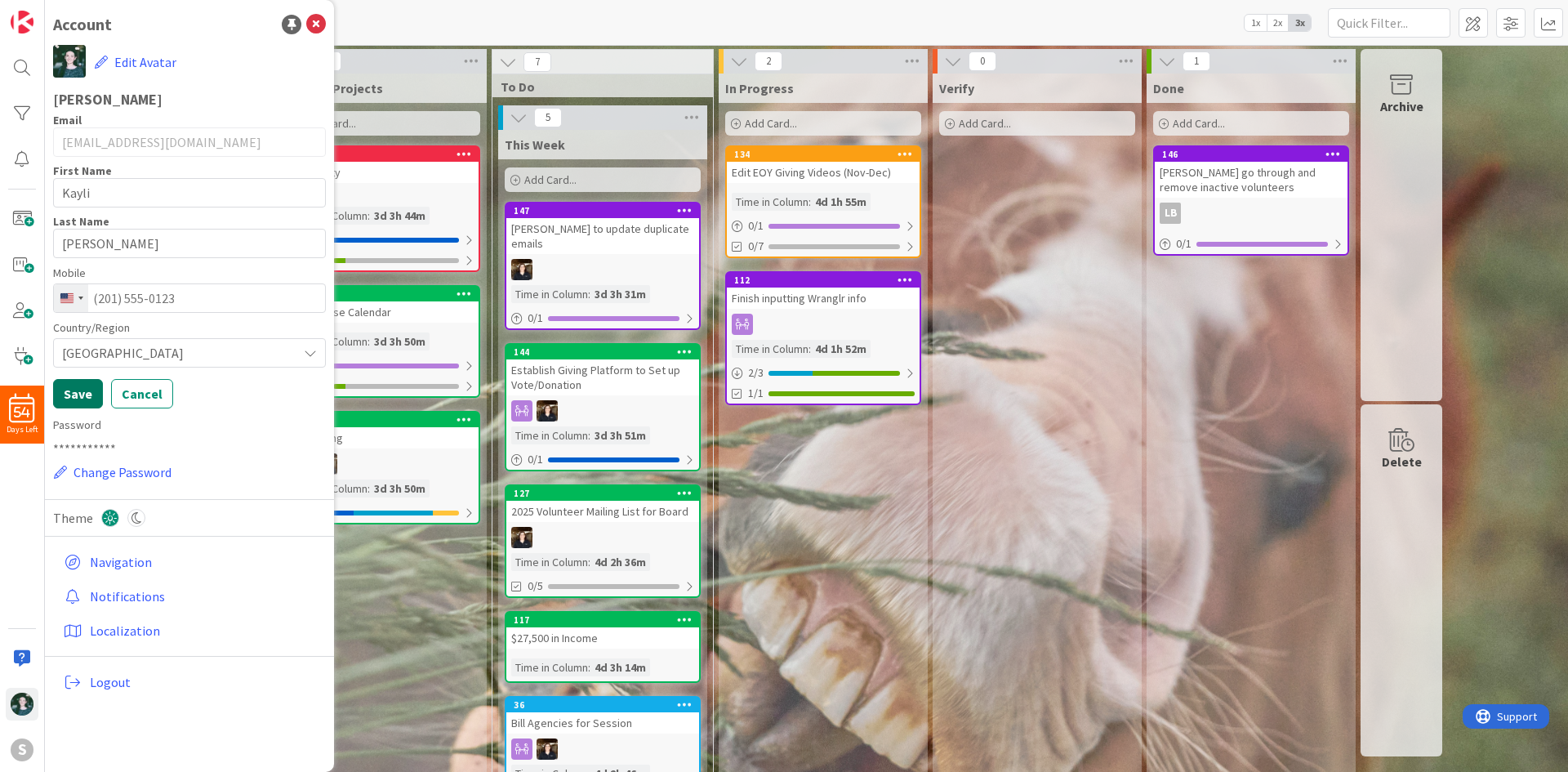
click at [81, 399] on button "Save" at bounding box center [78, 393] width 50 height 30
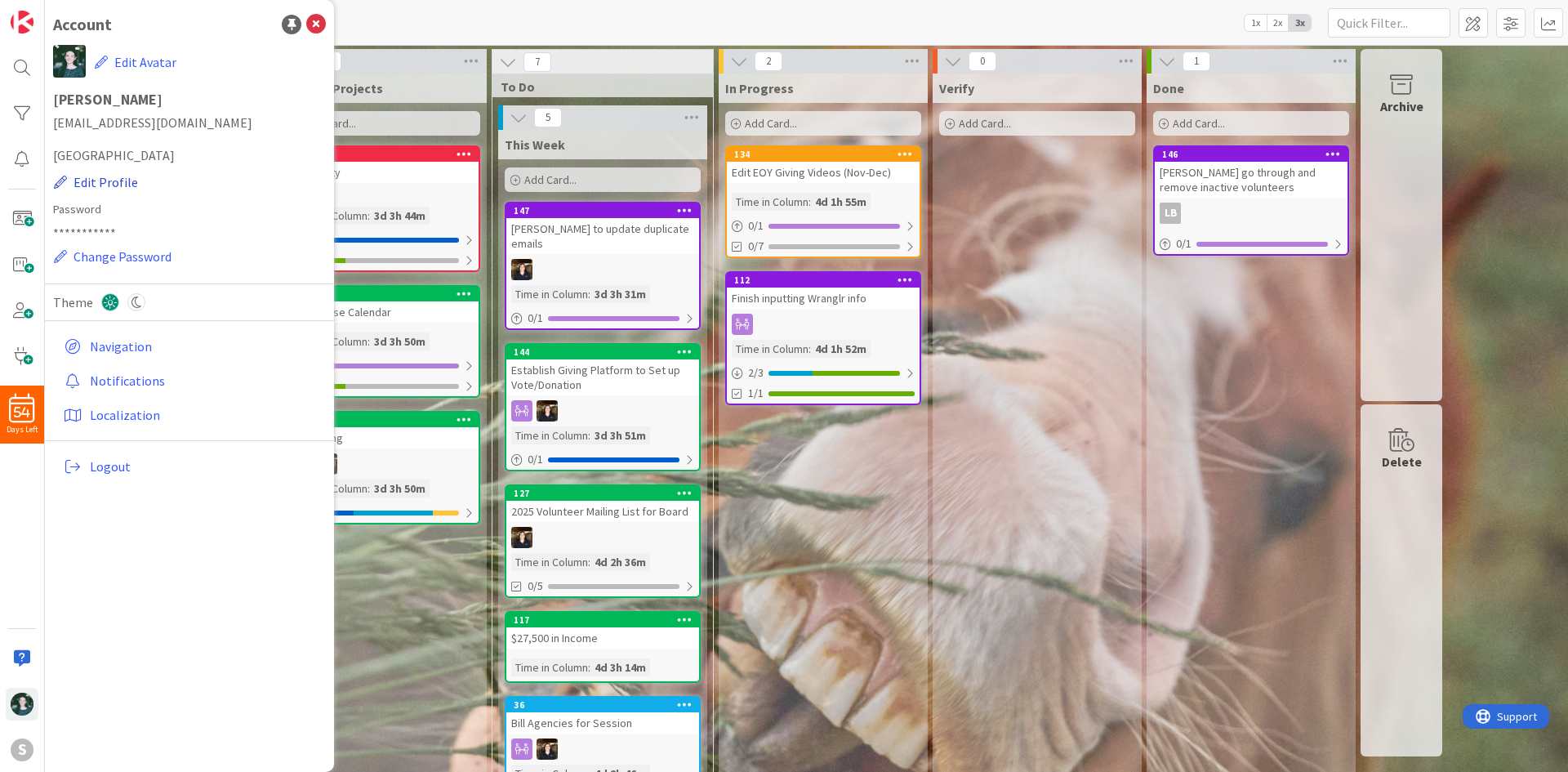
click at [103, 178] on button "Edit Profile" at bounding box center [96, 182] width 86 height 21
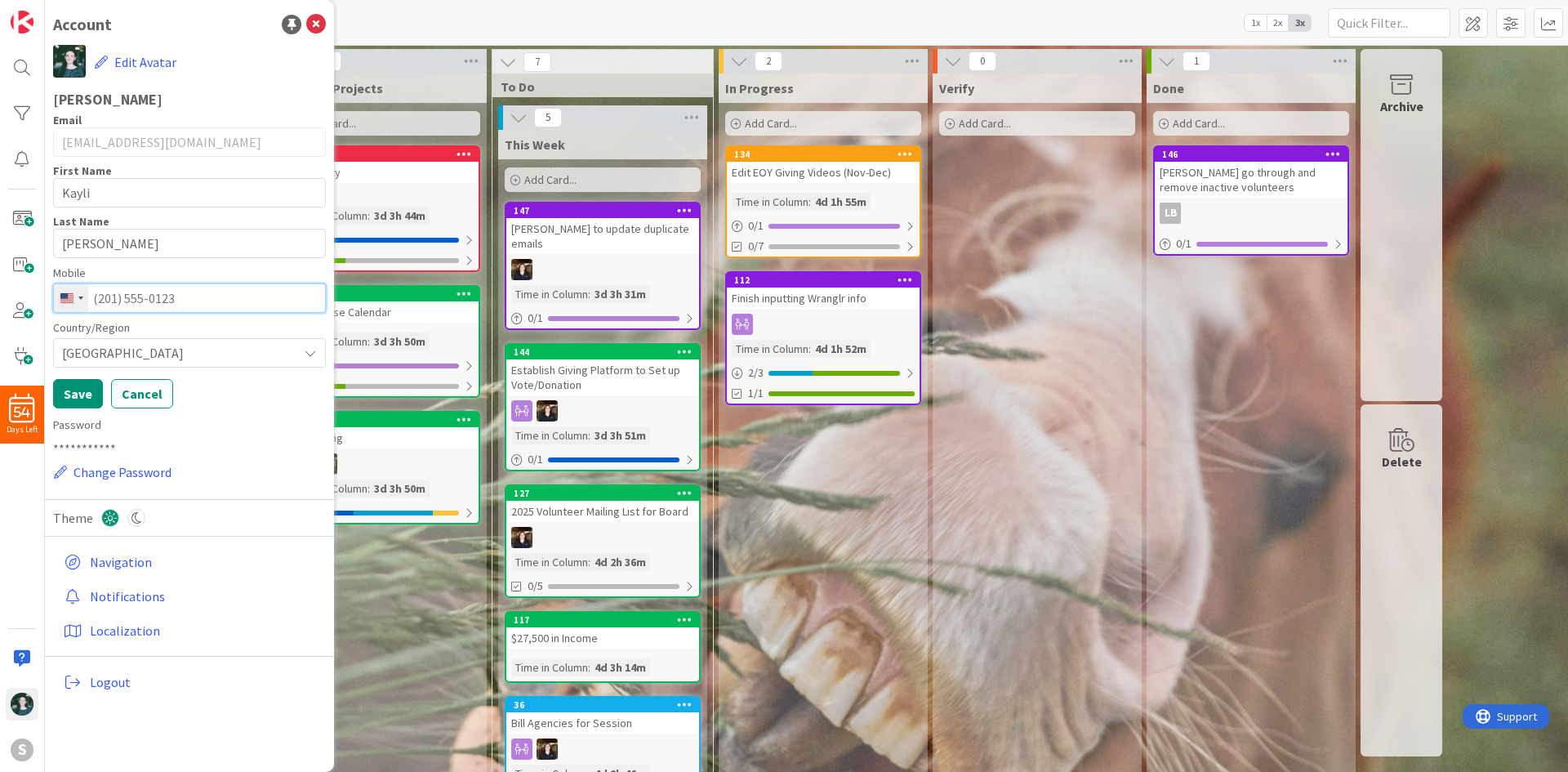
click at [195, 308] on input "tel" at bounding box center [189, 298] width 272 height 30
click at [151, 391] on button "Cancel" at bounding box center [142, 393] width 62 height 30
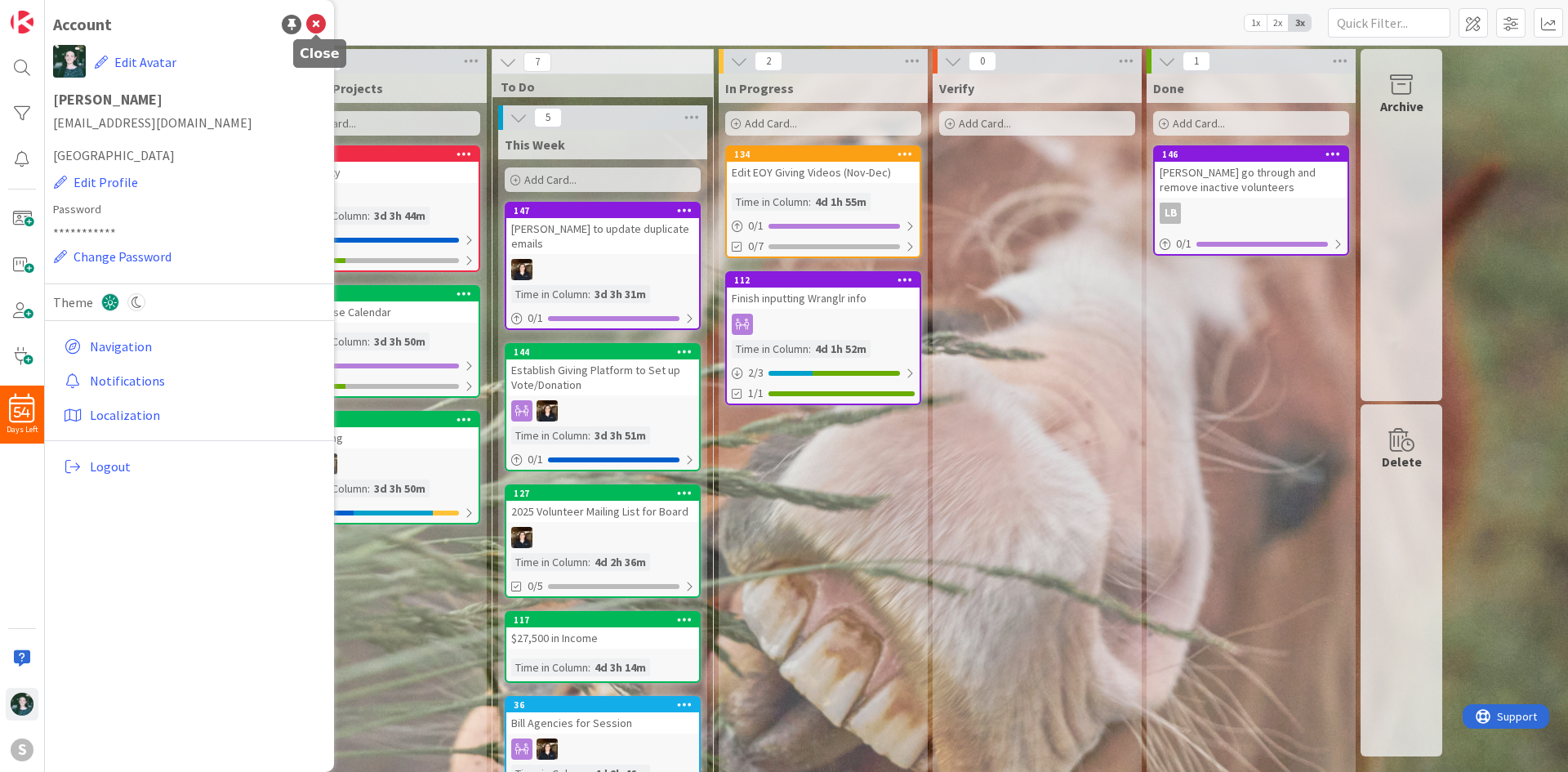
click at [317, 31] on icon at bounding box center [316, 25] width 19 height 19
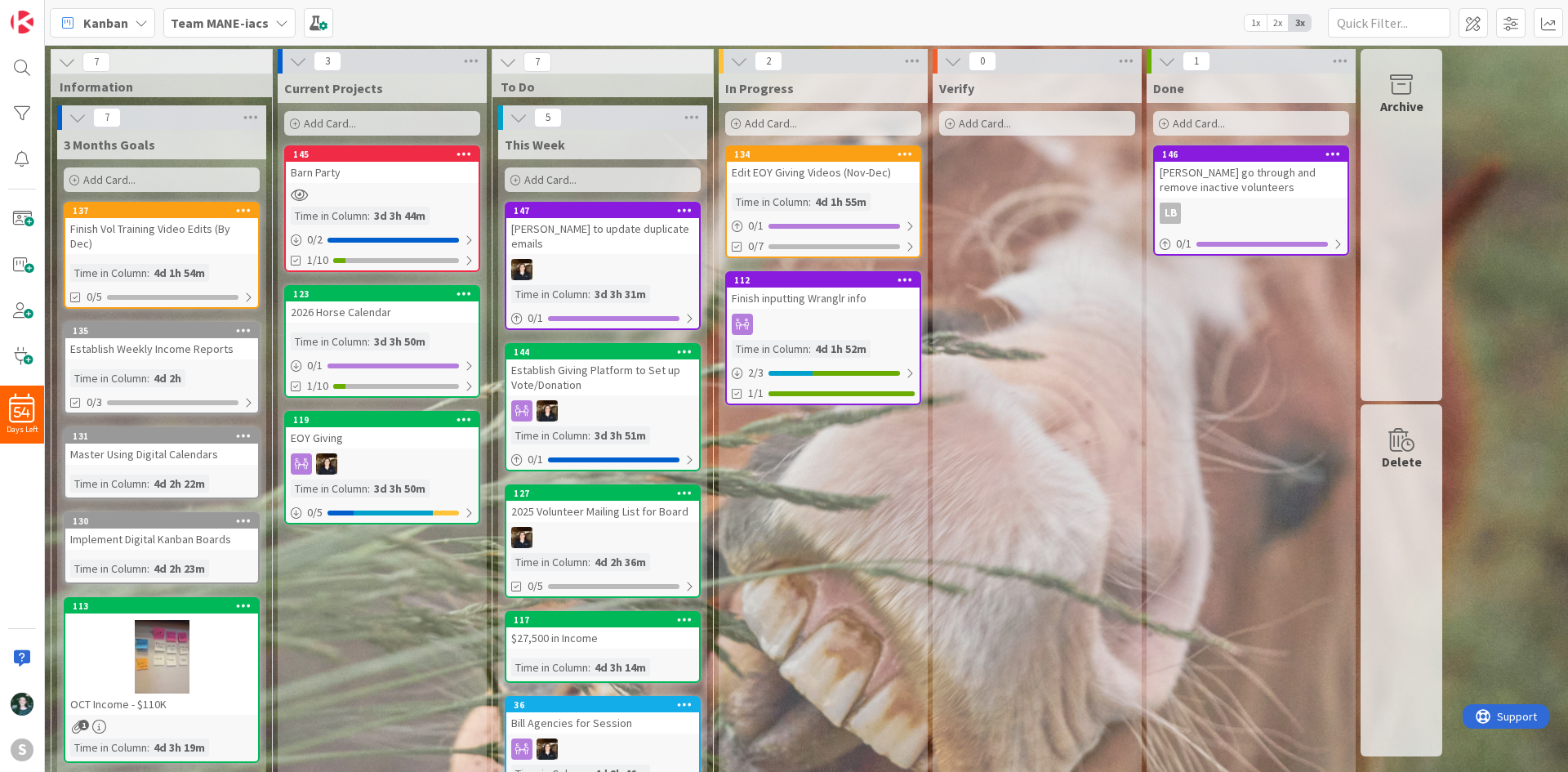
click at [222, 15] on b "Team MANE-iacs" at bounding box center [220, 23] width 98 height 17
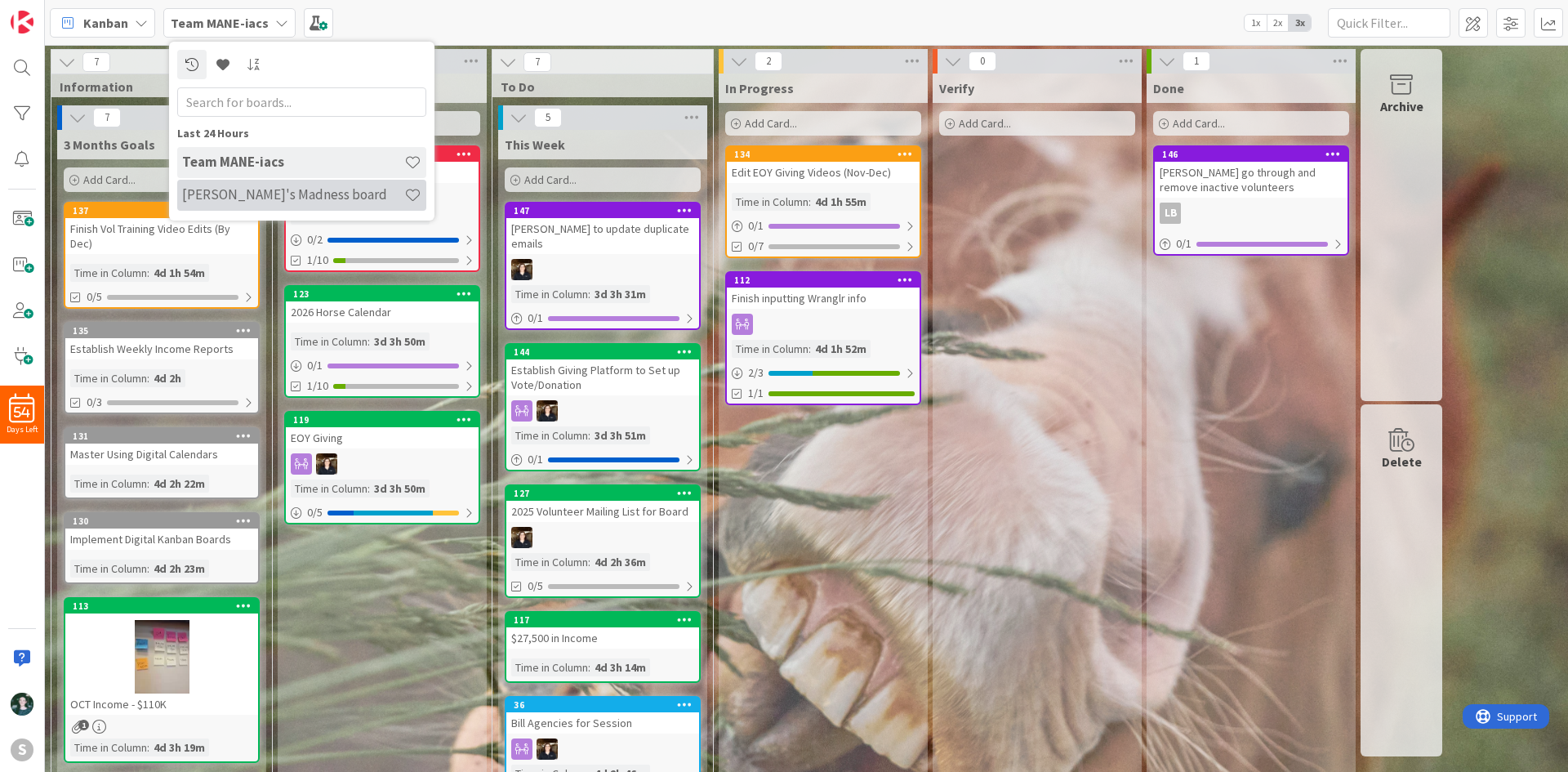
click at [276, 200] on h4 "[PERSON_NAME]'s Madness board" at bounding box center [293, 195] width 222 height 17
